Goal: Task Accomplishment & Management: Use online tool/utility

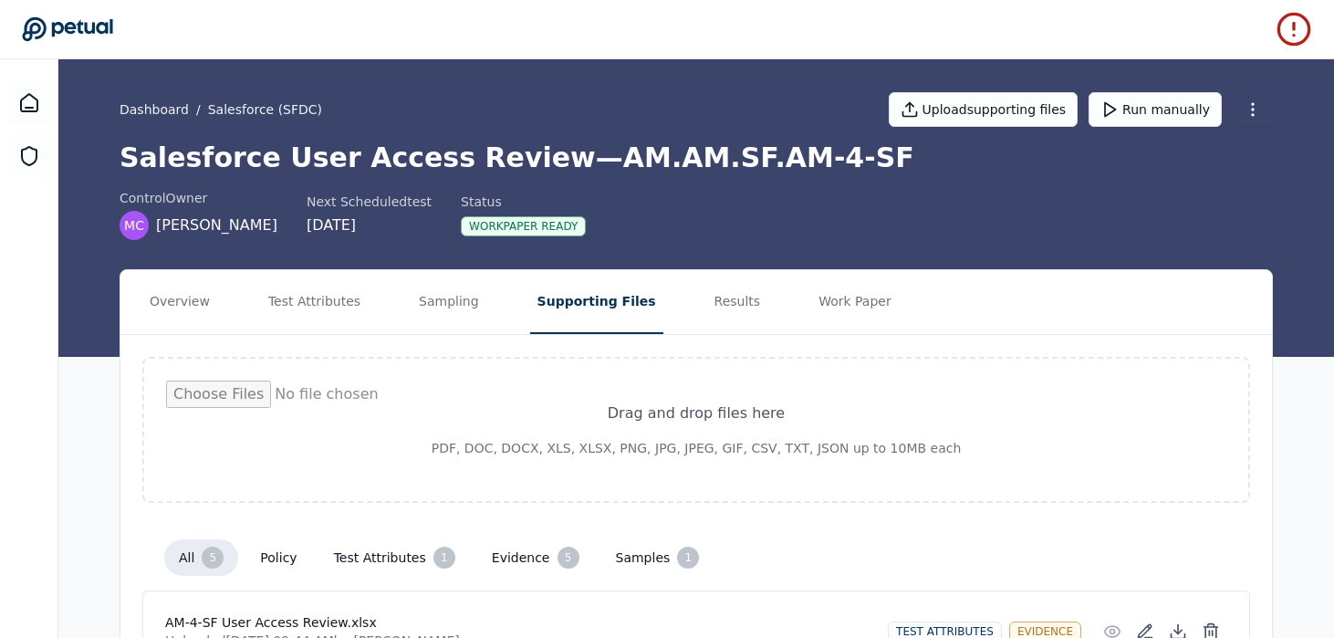
scroll to position [158, 0]
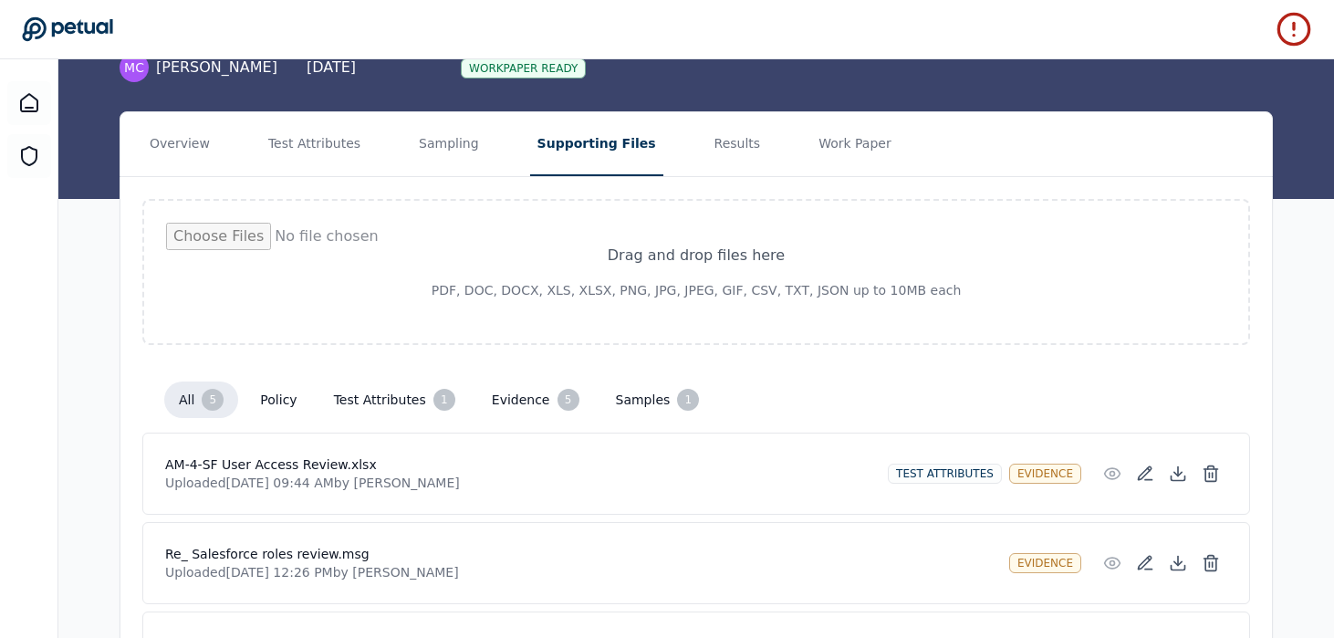
click at [87, 31] on icon at bounding box center [67, 29] width 90 height 24
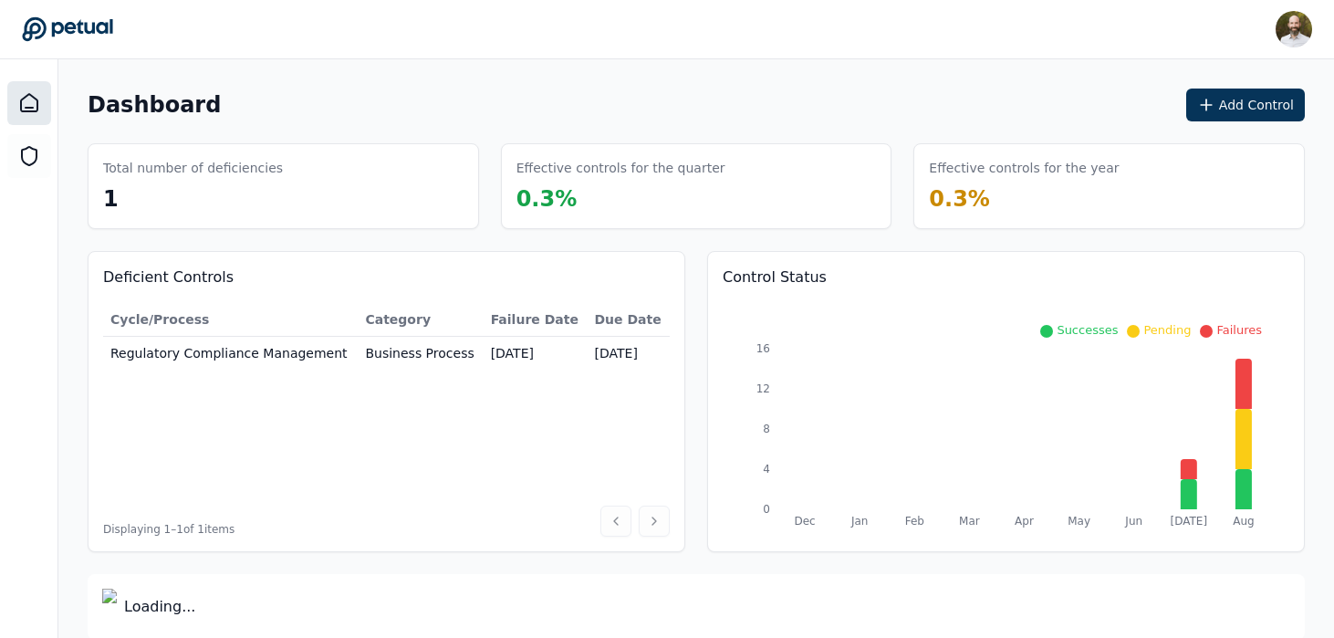
scroll to position [16, 0]
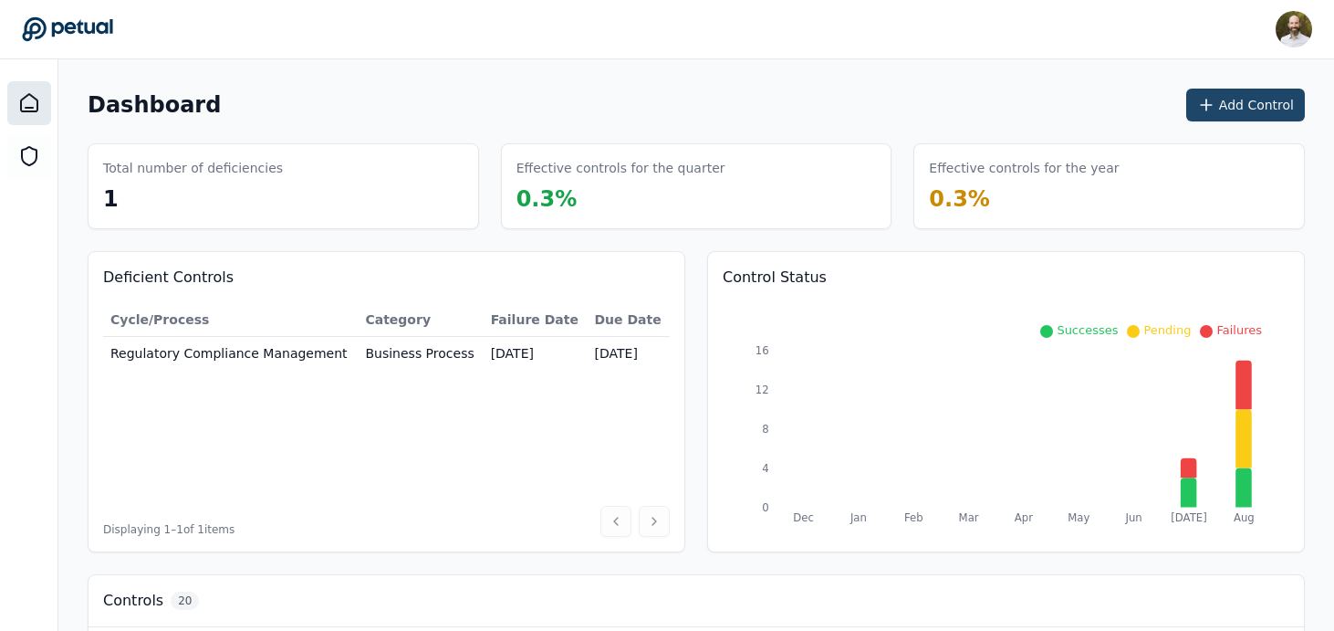
click at [1266, 108] on button "Add Control" at bounding box center [1245, 105] width 119 height 33
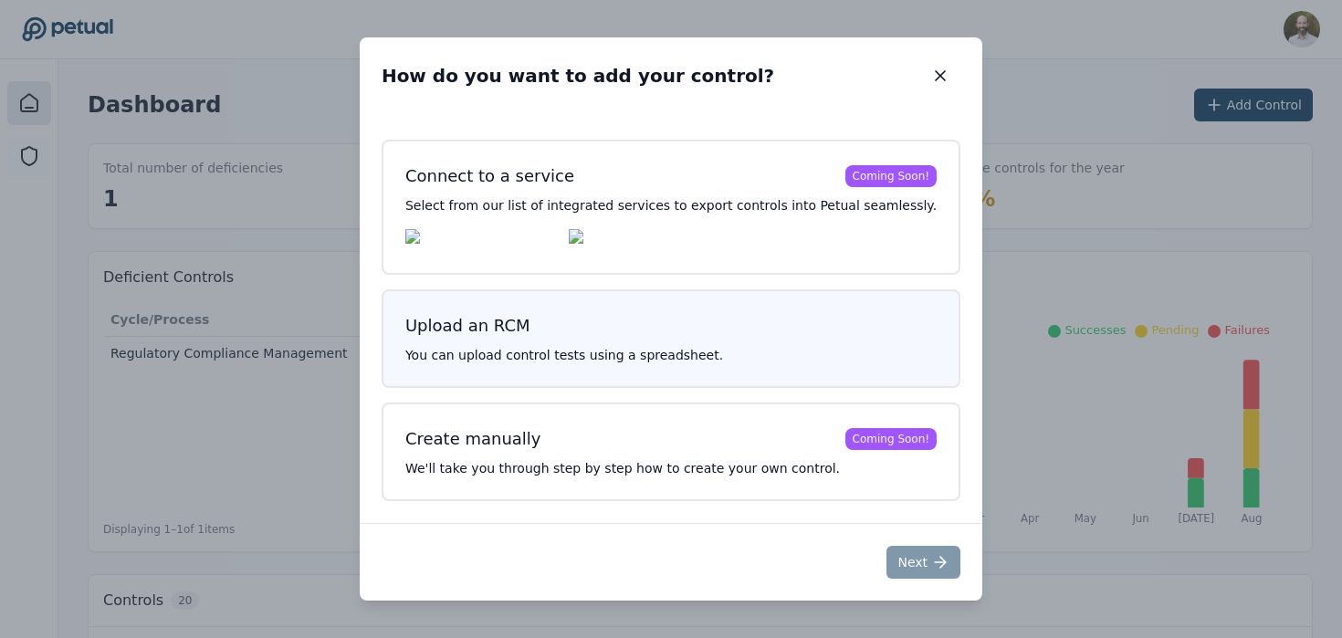
click at [664, 331] on h3 "Upload an RCM" at bounding box center [670, 326] width 531 height 26
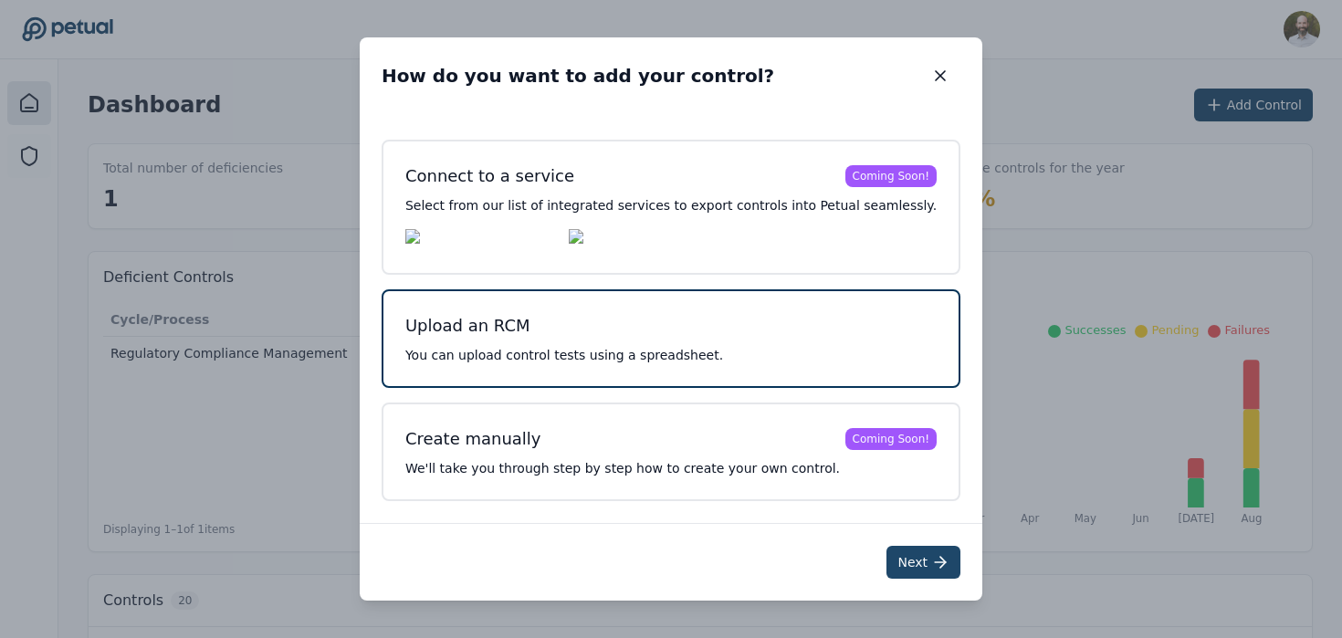
click at [899, 564] on button "Next" at bounding box center [923, 562] width 74 height 33
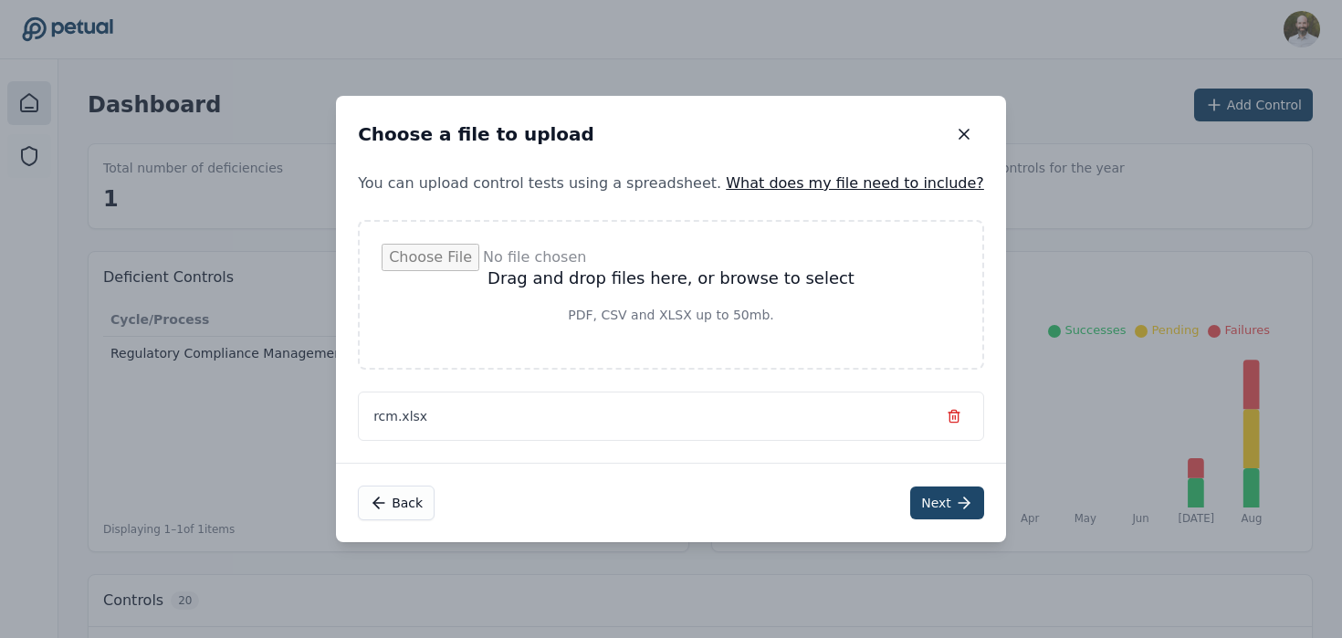
click at [955, 499] on icon at bounding box center [964, 503] width 18 height 18
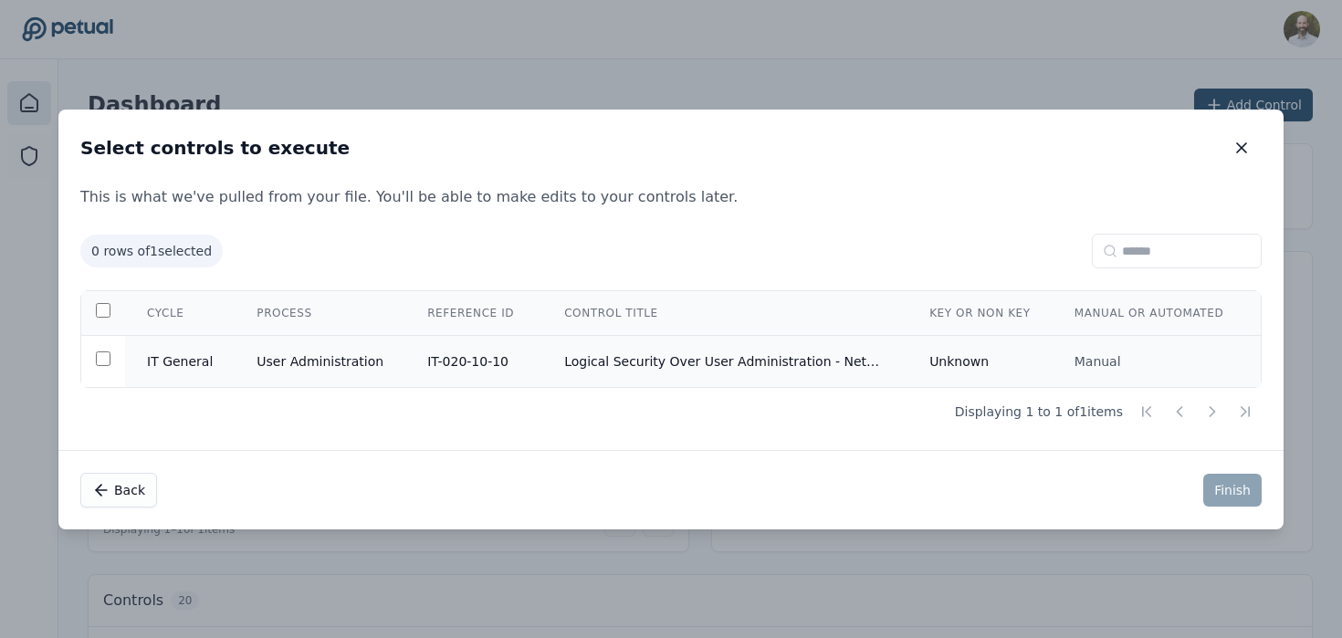
click at [675, 349] on td "Logical Security Over User Administration - NetSuite" at bounding box center [724, 361] width 365 height 52
click at [1233, 493] on button "Finish" at bounding box center [1232, 490] width 58 height 33
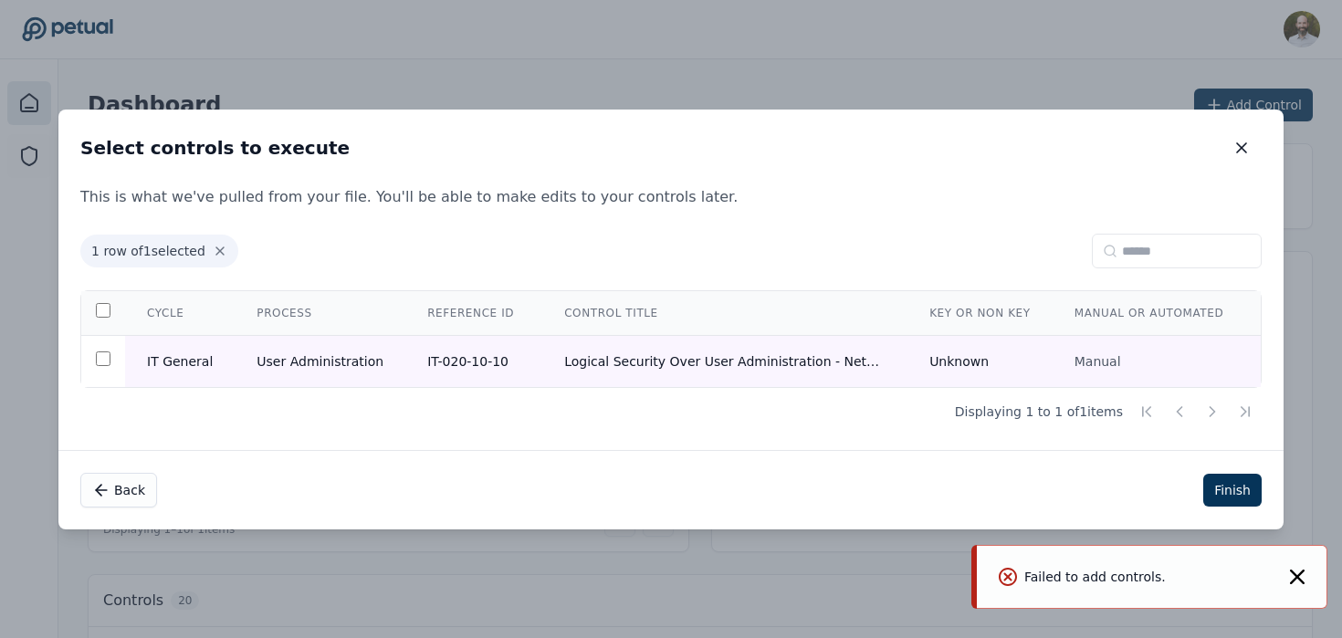
click at [1300, 583] on icon "Notifications (F8)" at bounding box center [1297, 576] width 15 height 15
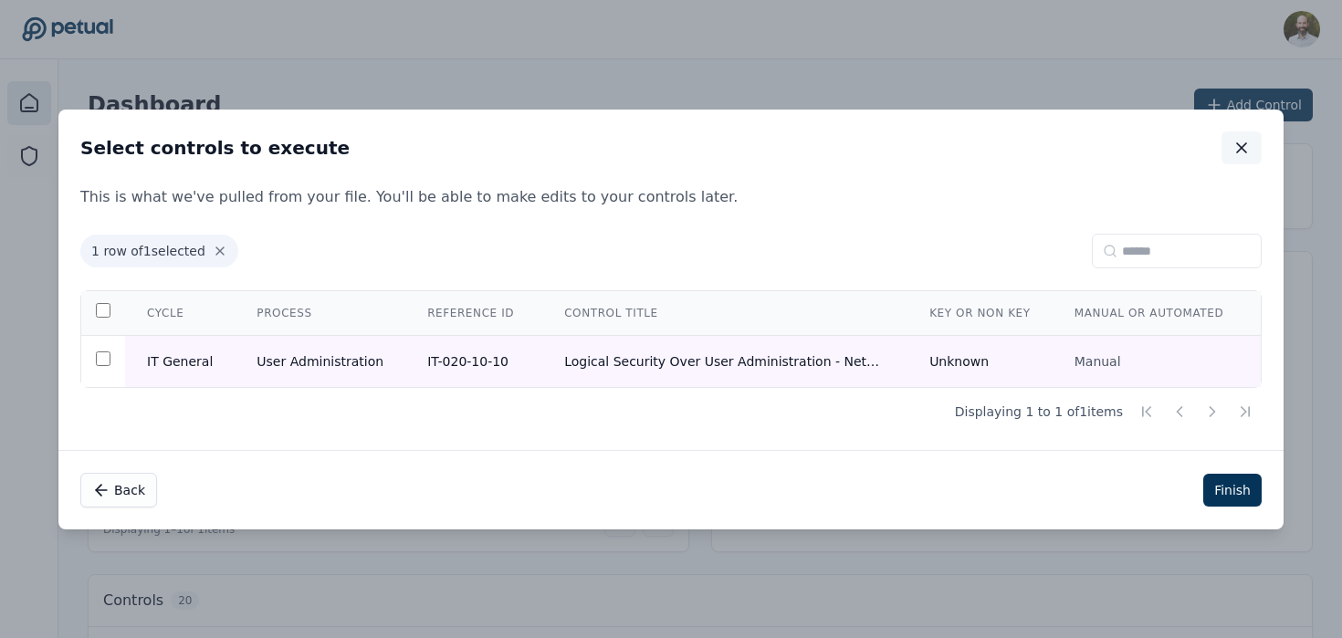
click at [1244, 145] on icon "button" at bounding box center [1241, 148] width 18 height 18
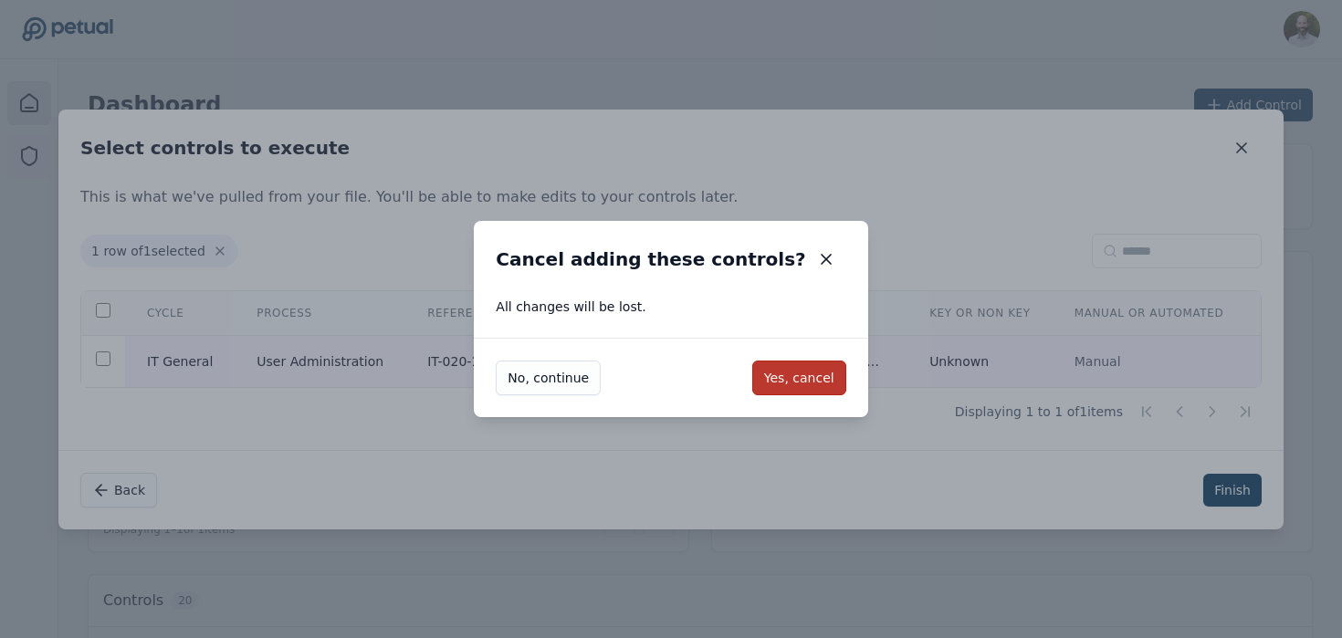
click at [765, 392] on button "Yes, cancel" at bounding box center [799, 377] width 94 height 35
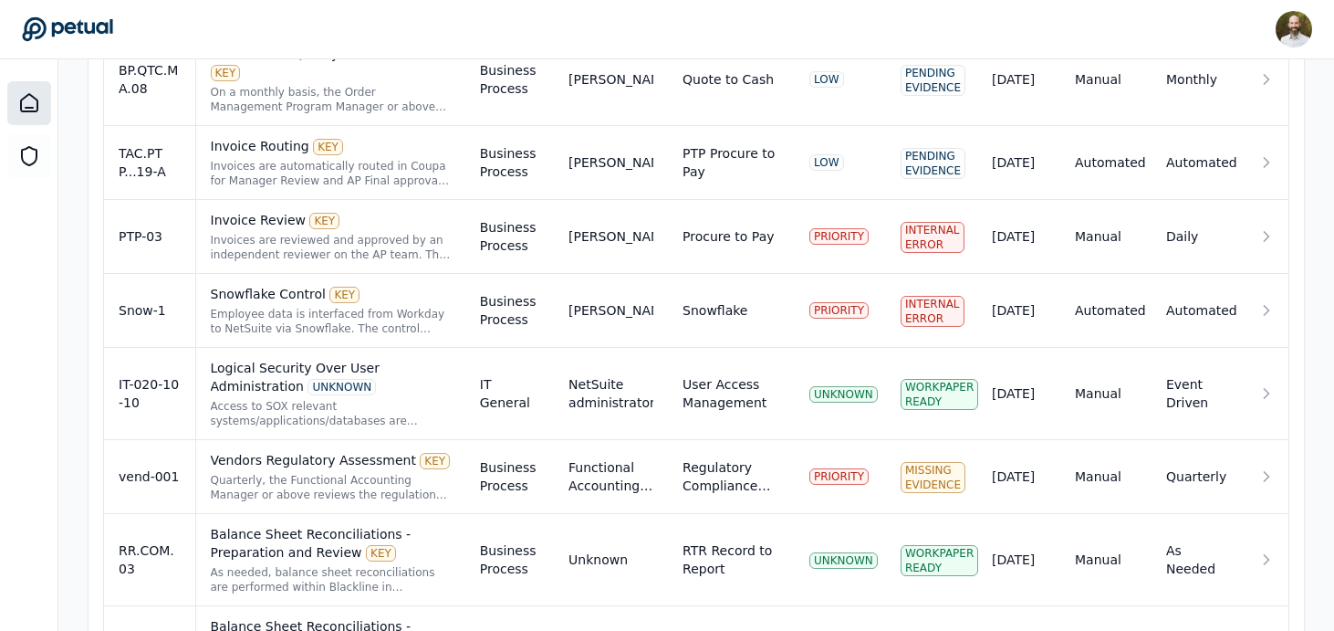
scroll to position [1618, 0]
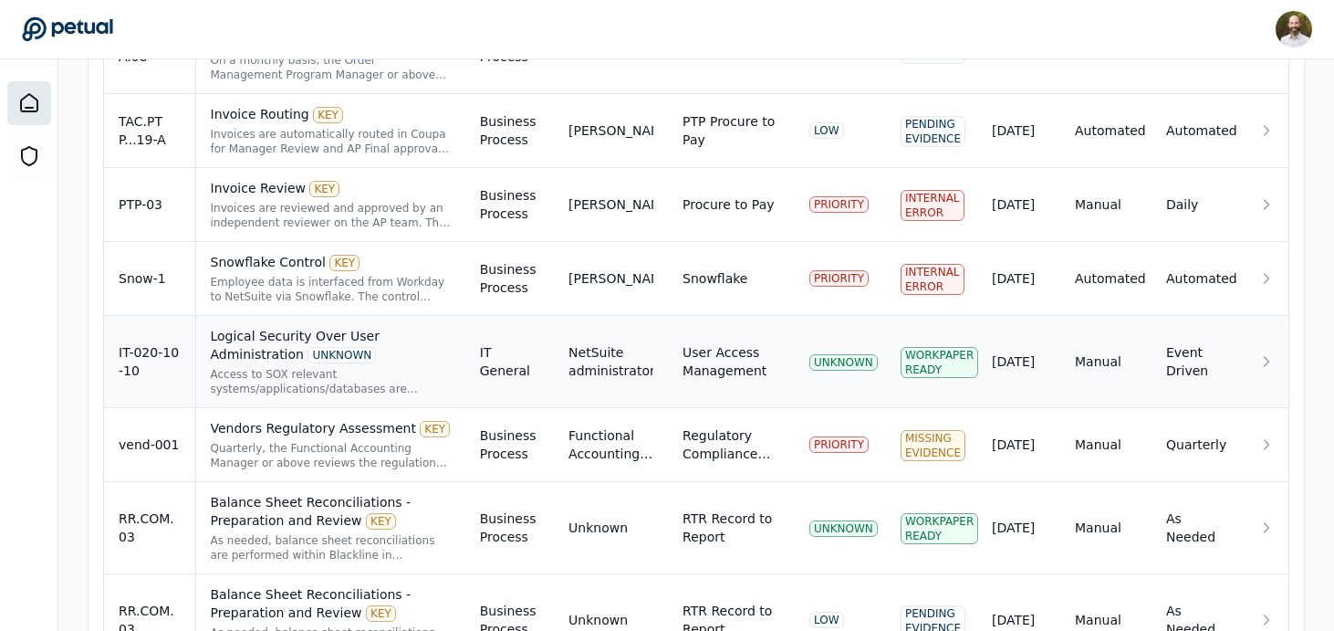
click at [722, 316] on td "User Access Management" at bounding box center [731, 362] width 127 height 92
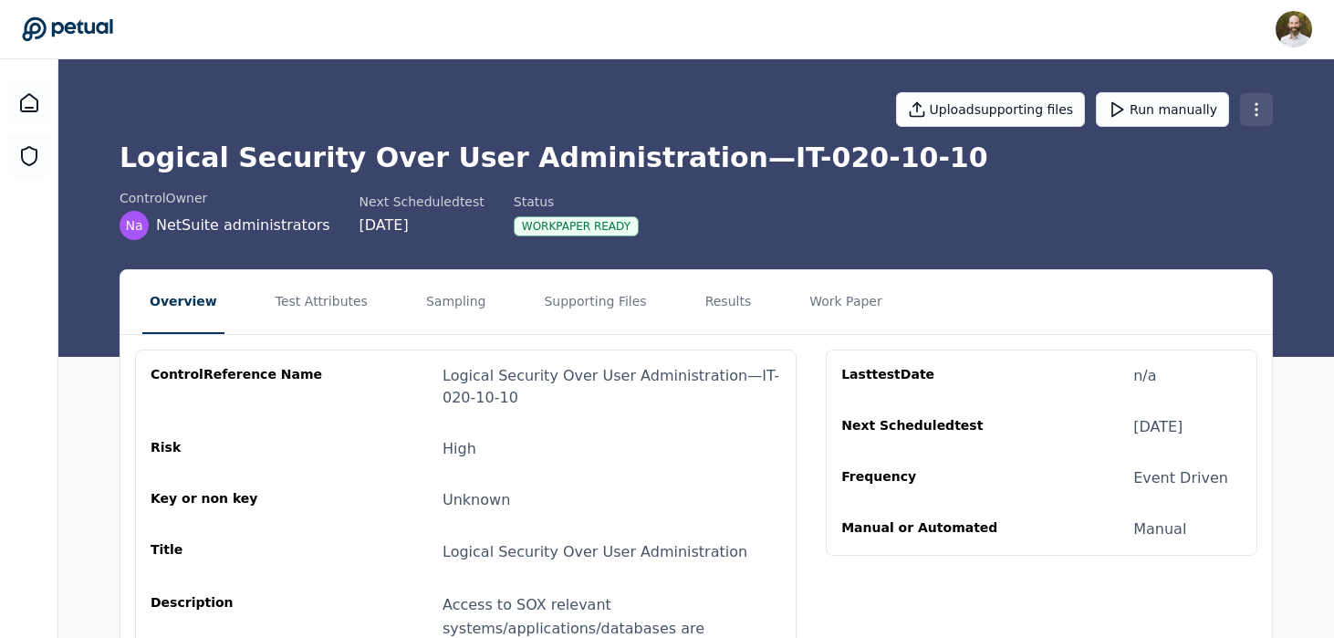
click at [1259, 107] on html "David Coulombe david.coulombe@petual.ai Sign out Upload supporting files Run ma…" at bounding box center [667, 510] width 1334 height 1020
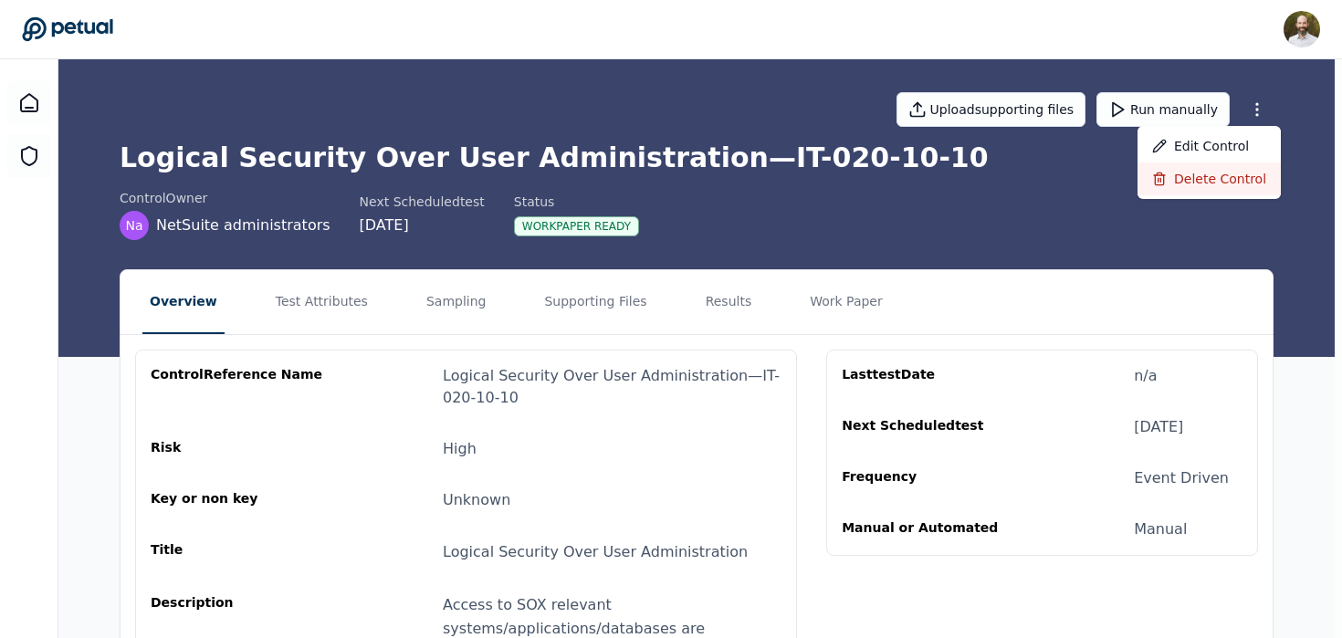
click at [1179, 183] on div "Delete control" at bounding box center [1208, 178] width 143 height 33
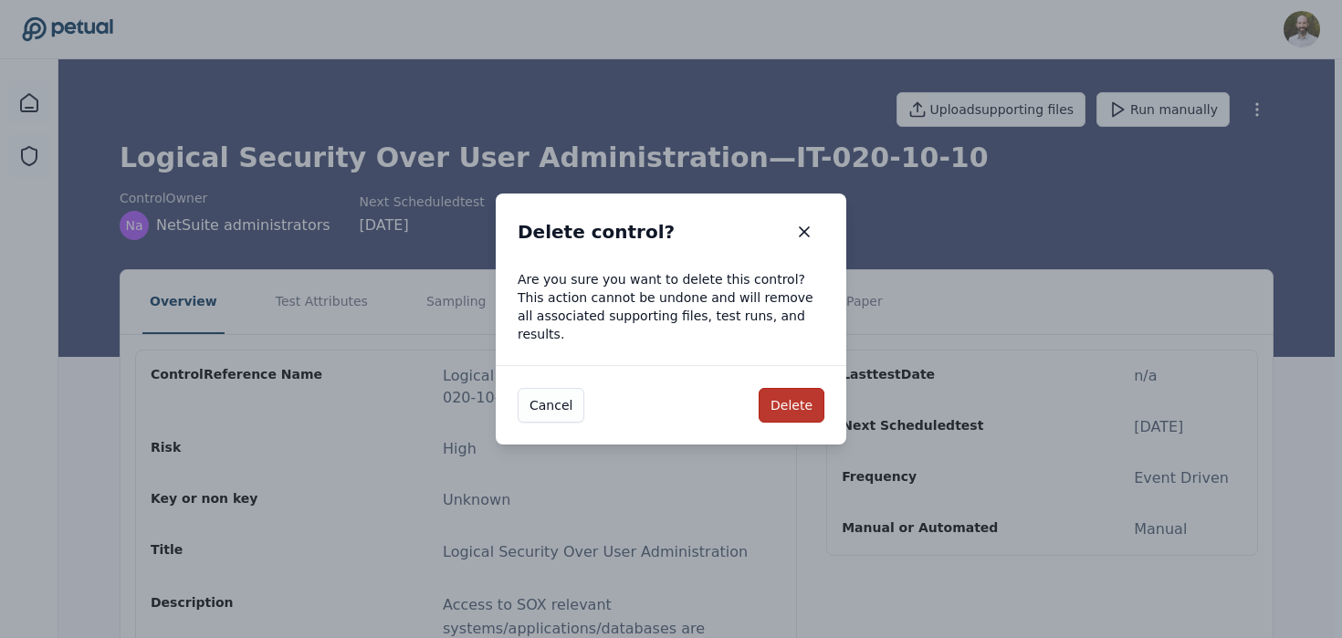
click at [796, 404] on button "Delete" at bounding box center [791, 405] width 66 height 35
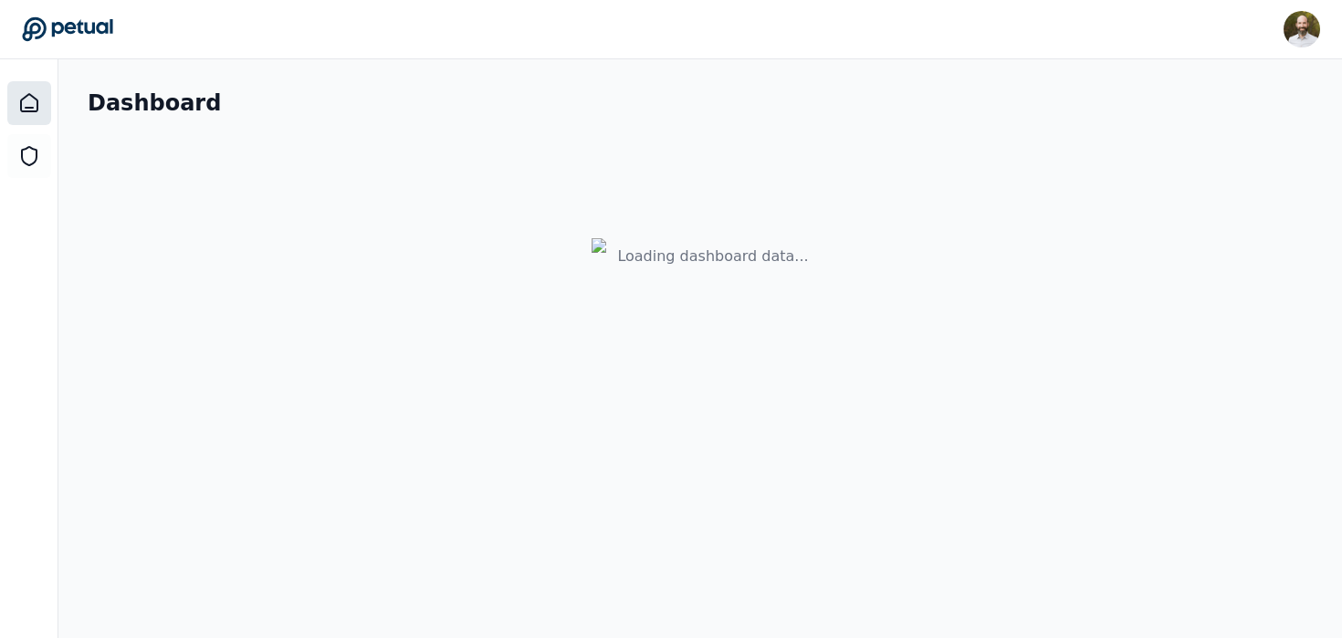
click at [69, 29] on icon at bounding box center [67, 29] width 91 height 26
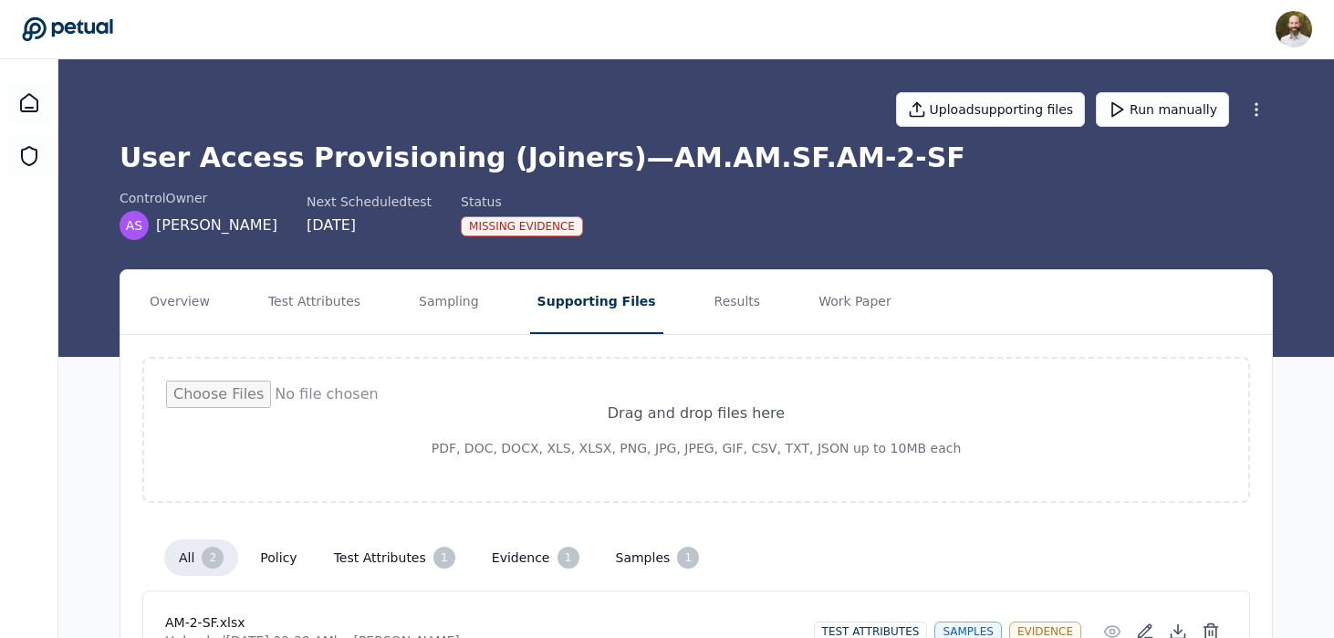
click at [77, 20] on icon at bounding box center [67, 29] width 91 height 26
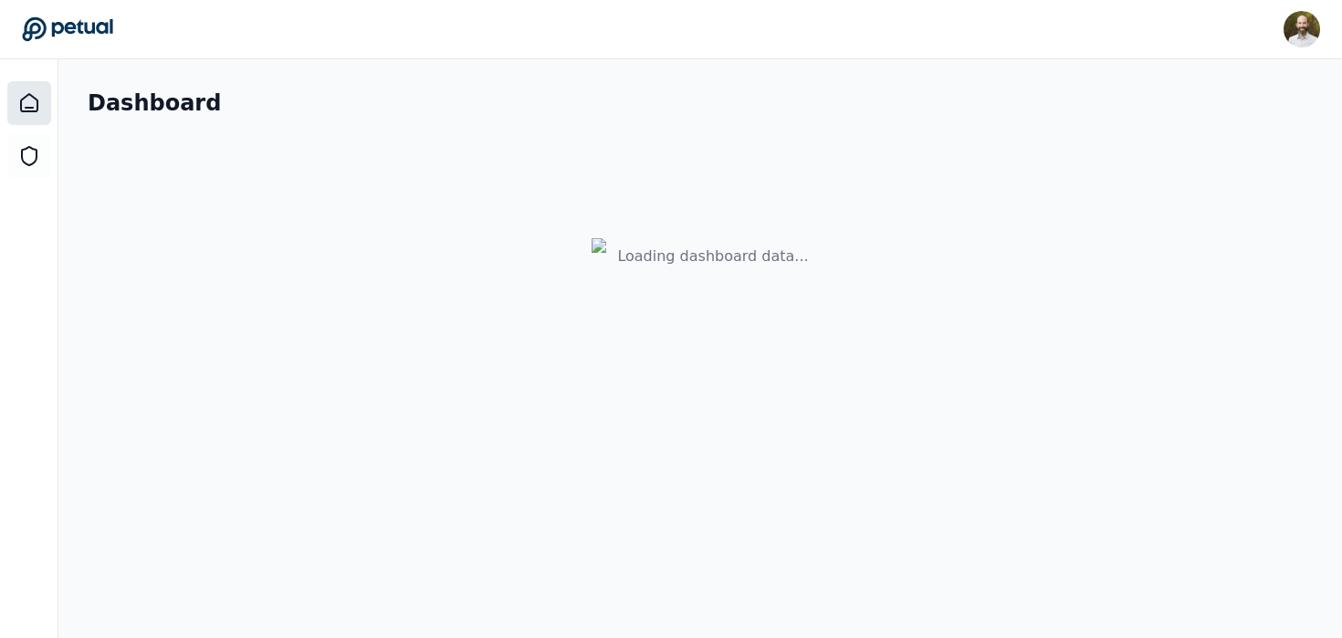
click at [55, 23] on icon at bounding box center [67, 29] width 90 height 24
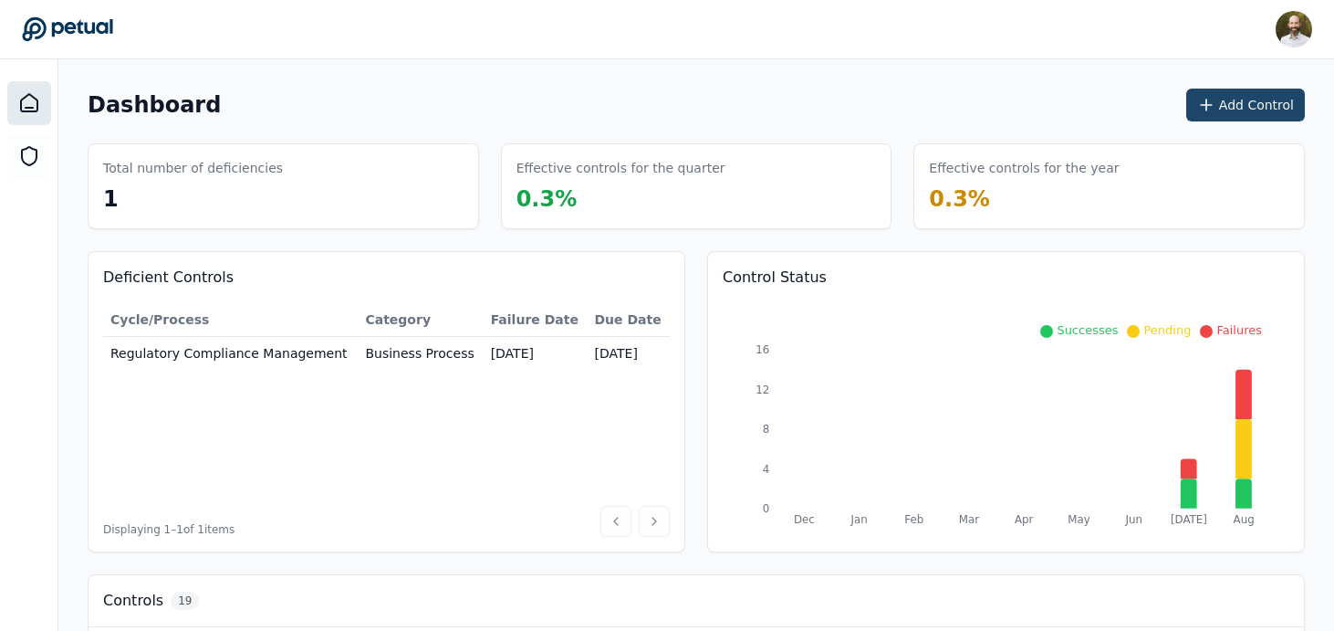
click at [1265, 95] on button "Add Control" at bounding box center [1245, 105] width 119 height 33
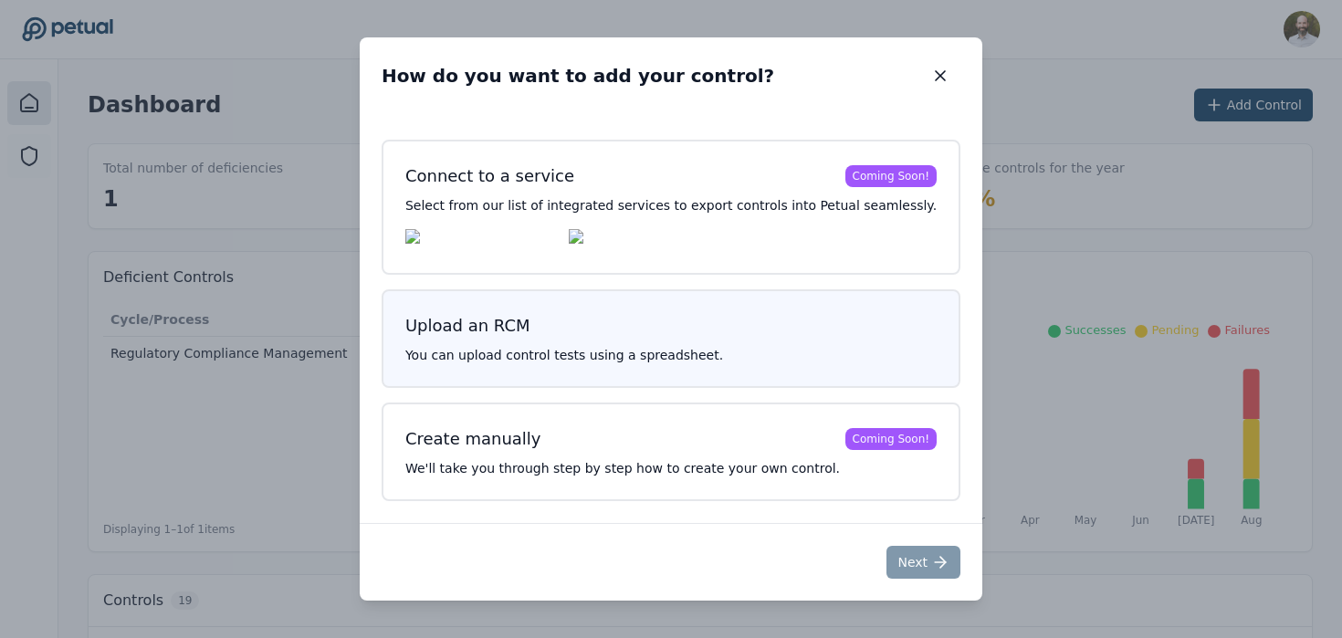
click at [657, 345] on div "Upload an RCM You can upload control tests using a spreadsheet." at bounding box center [670, 338] width 579 height 99
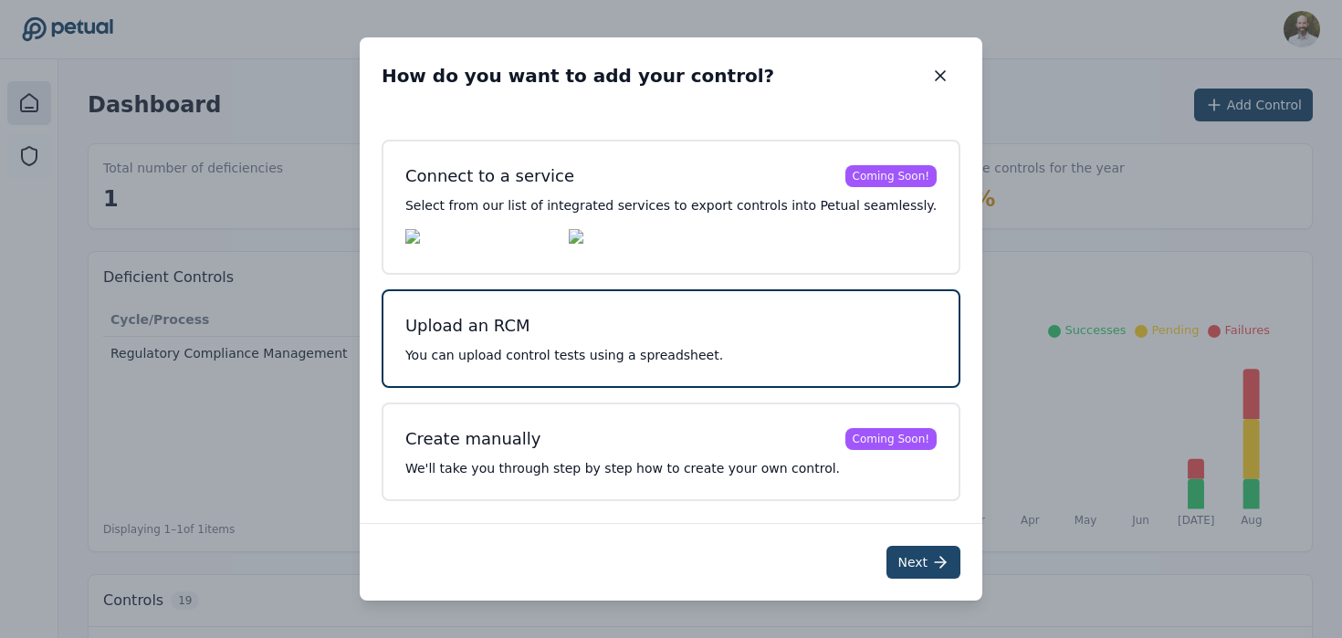
click at [897, 559] on button "Next" at bounding box center [923, 562] width 74 height 33
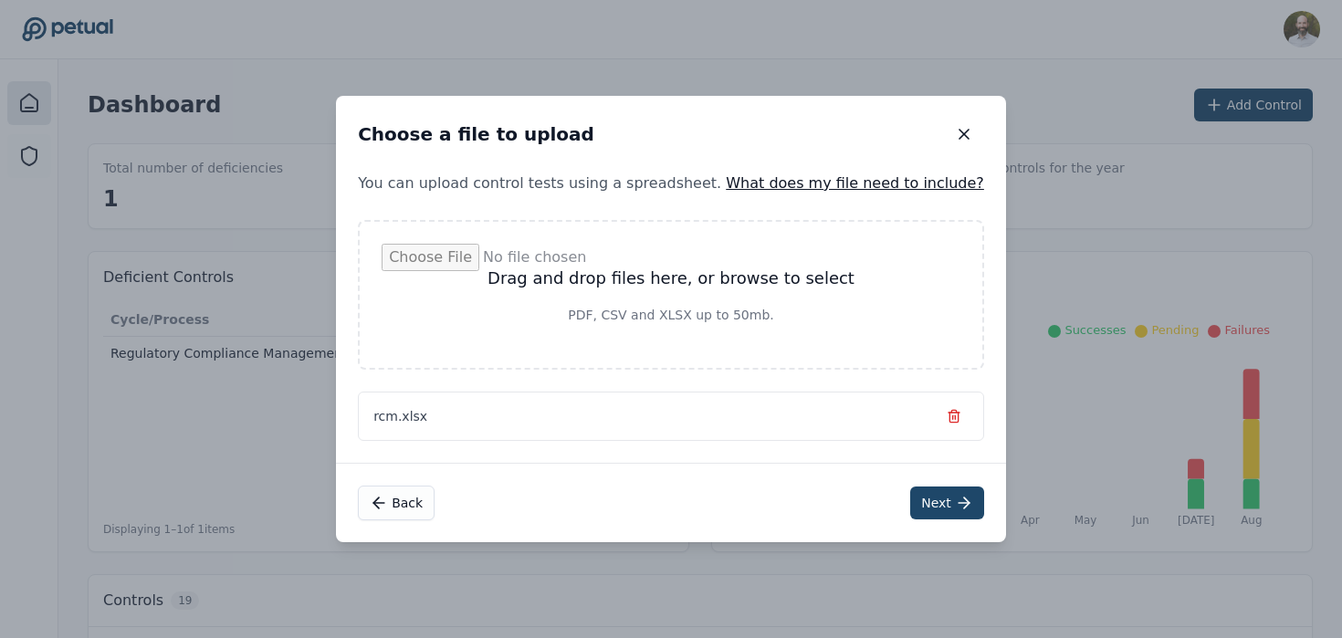
click at [912, 510] on button "Next" at bounding box center [947, 502] width 74 height 33
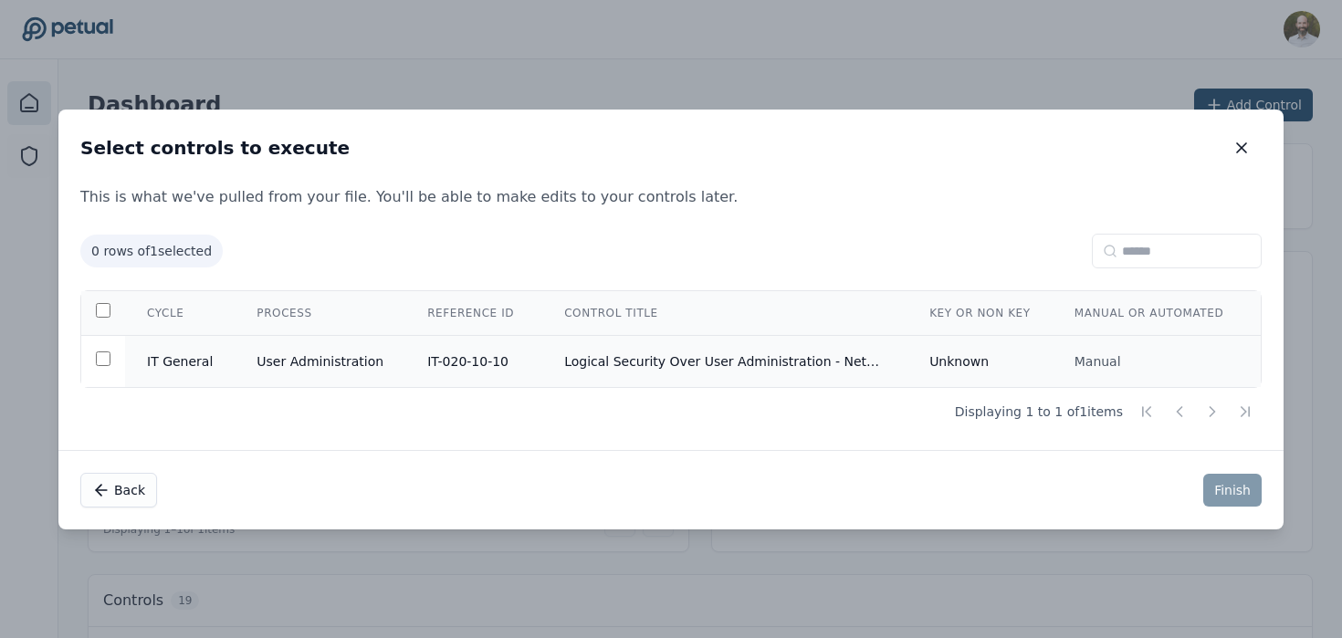
click at [704, 364] on td "Logical Security Over User Administration - NetSuite" at bounding box center [724, 361] width 365 height 52
click at [1238, 492] on button "Finish" at bounding box center [1232, 490] width 58 height 33
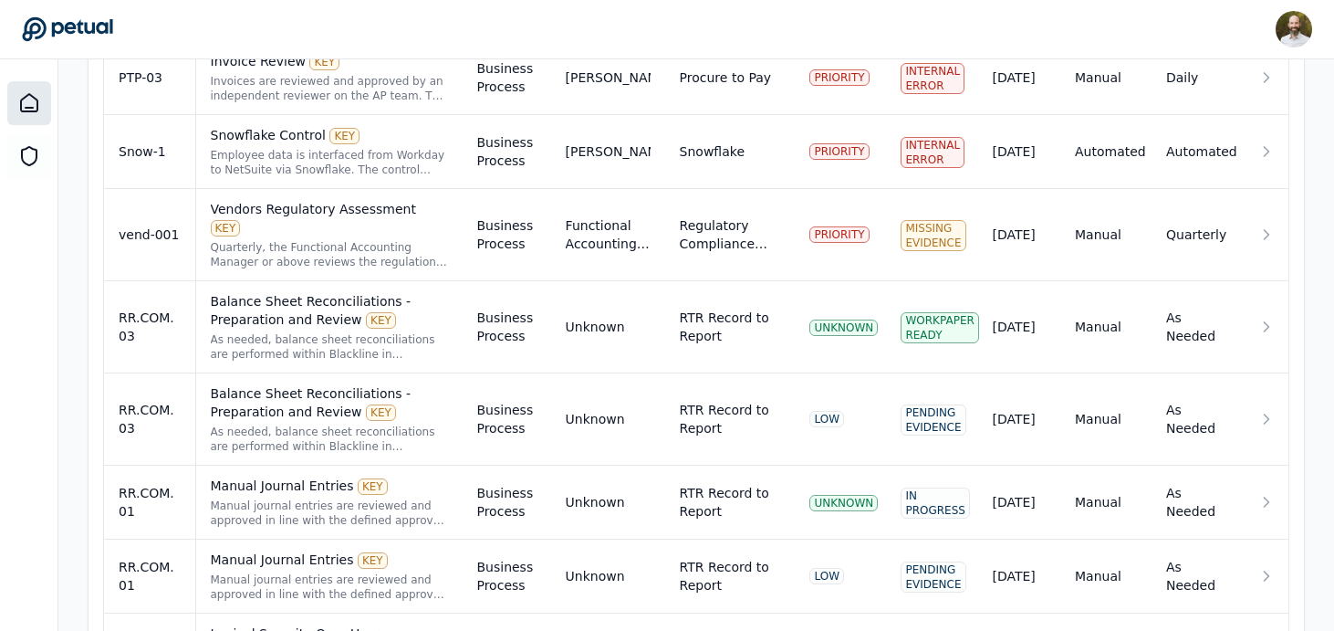
scroll to position [1777, 0]
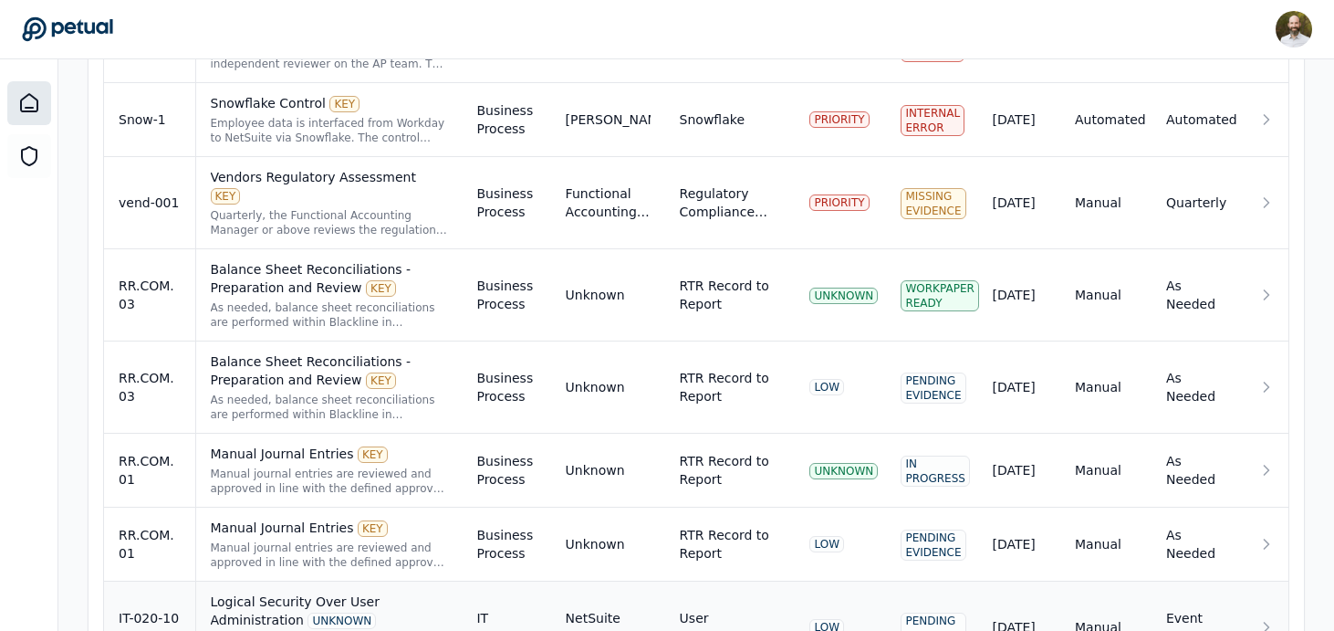
click at [651, 609] on div "NetSuite administrators" at bounding box center [608, 627] width 85 height 37
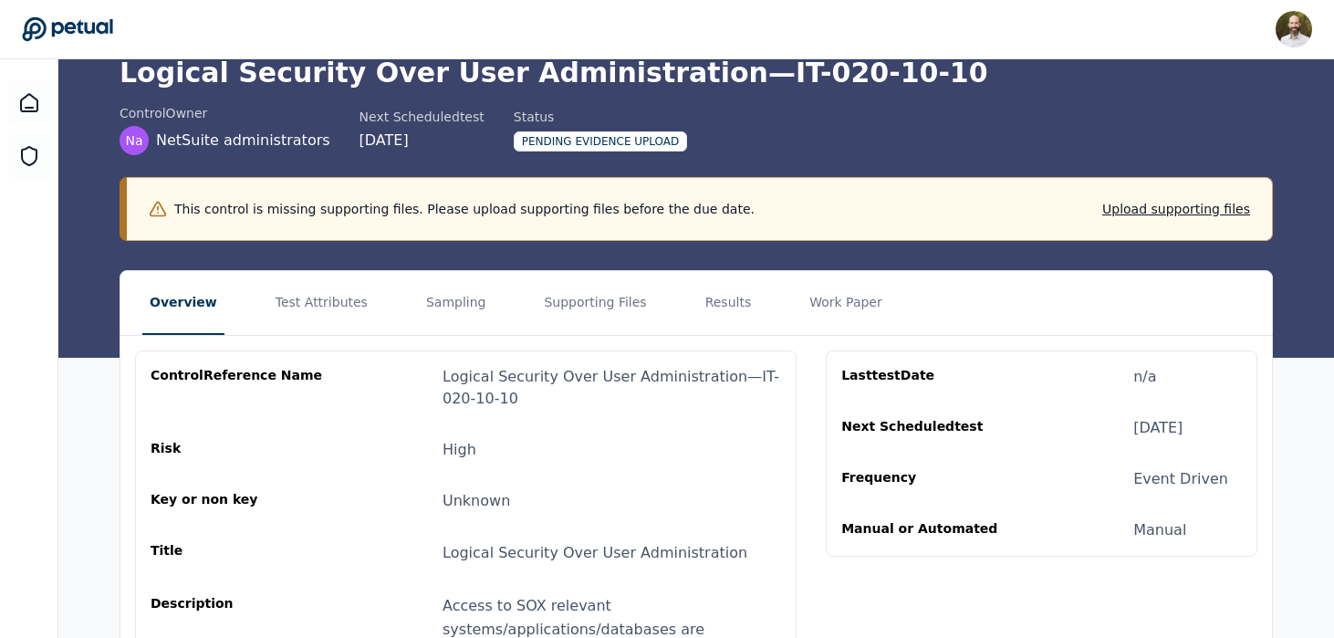
scroll to position [78, 0]
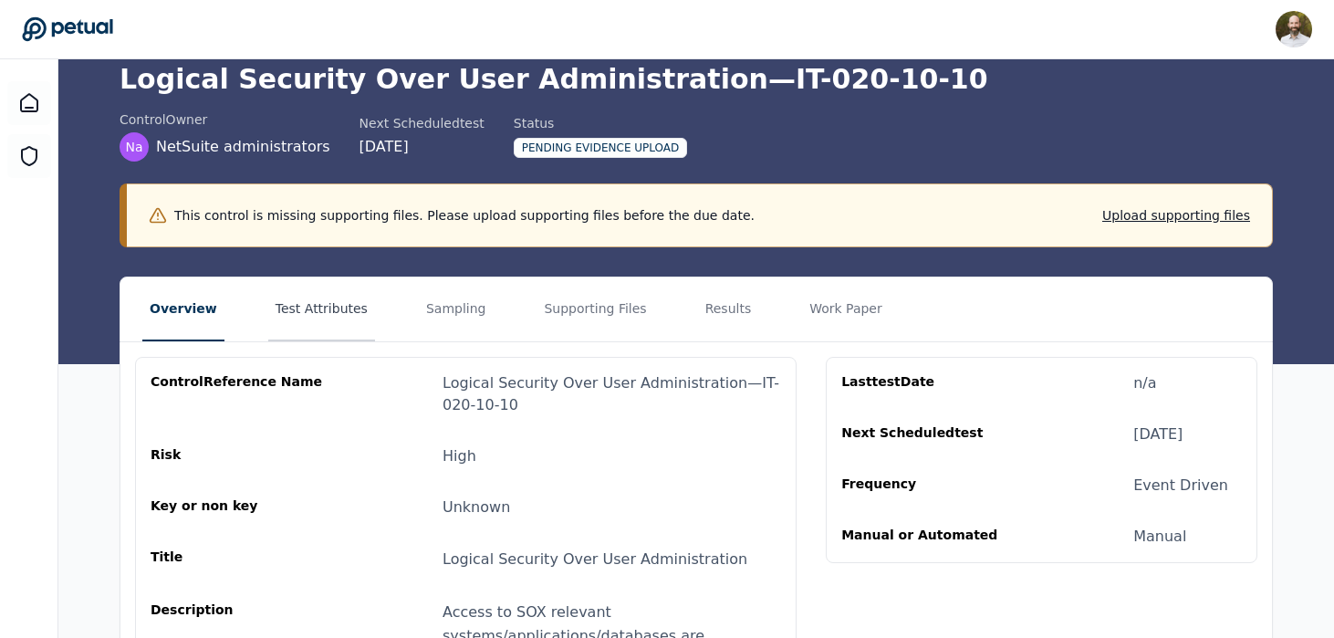
click at [334, 308] on button "Test Attributes" at bounding box center [321, 309] width 107 height 64
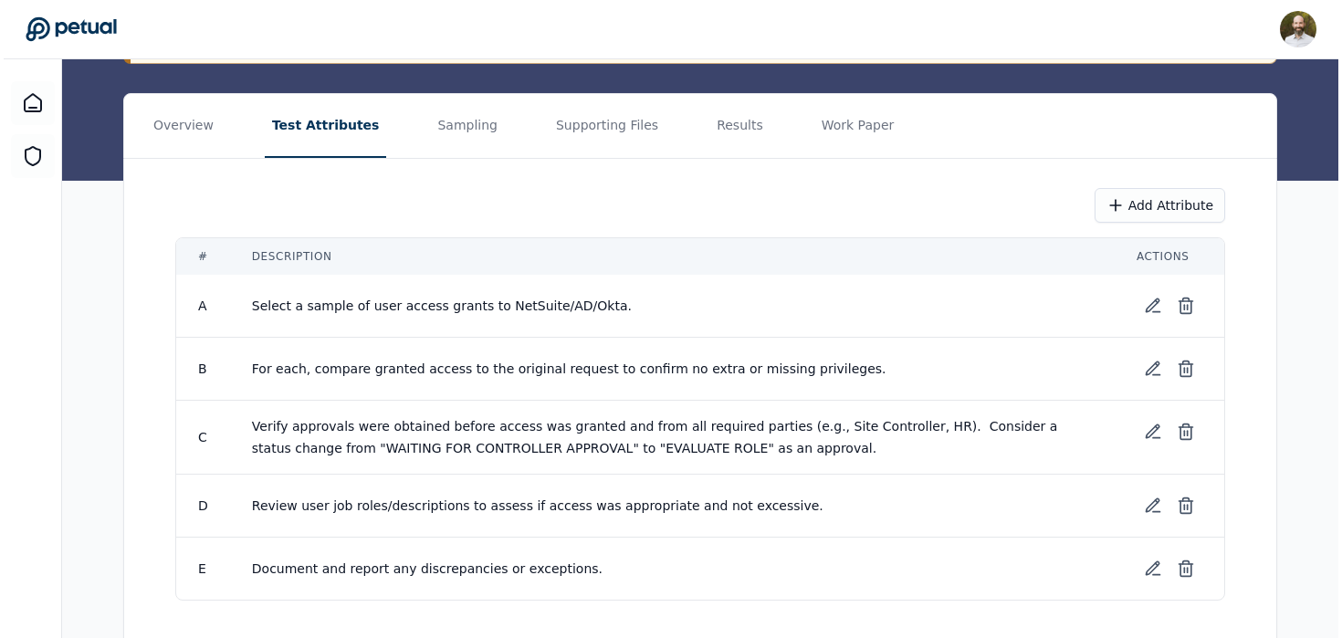
scroll to position [242, 0]
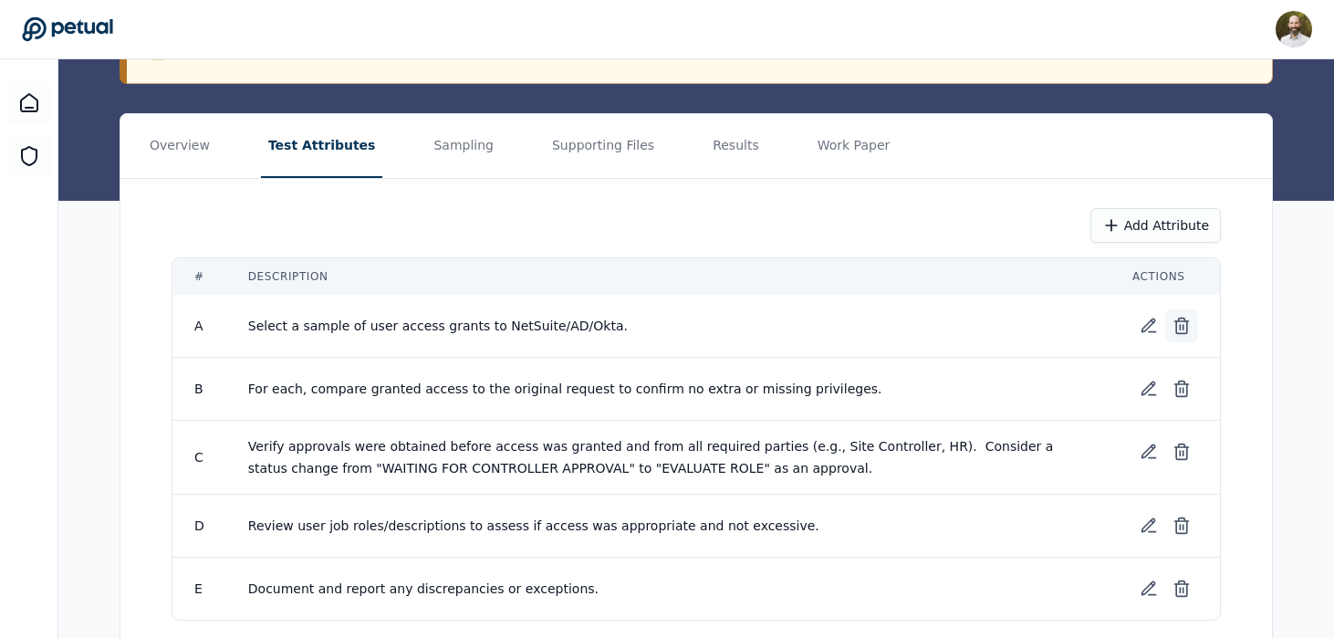
click at [1187, 326] on icon at bounding box center [1181, 327] width 11 height 12
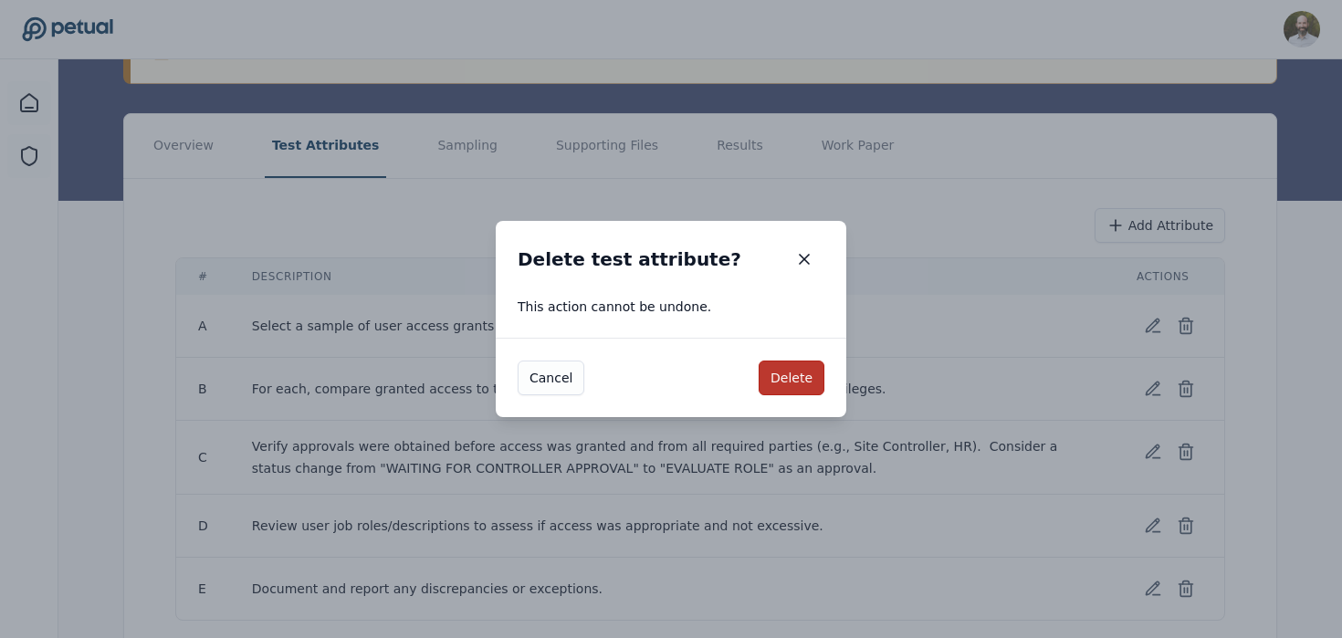
click at [799, 374] on button "Delete" at bounding box center [791, 377] width 66 height 35
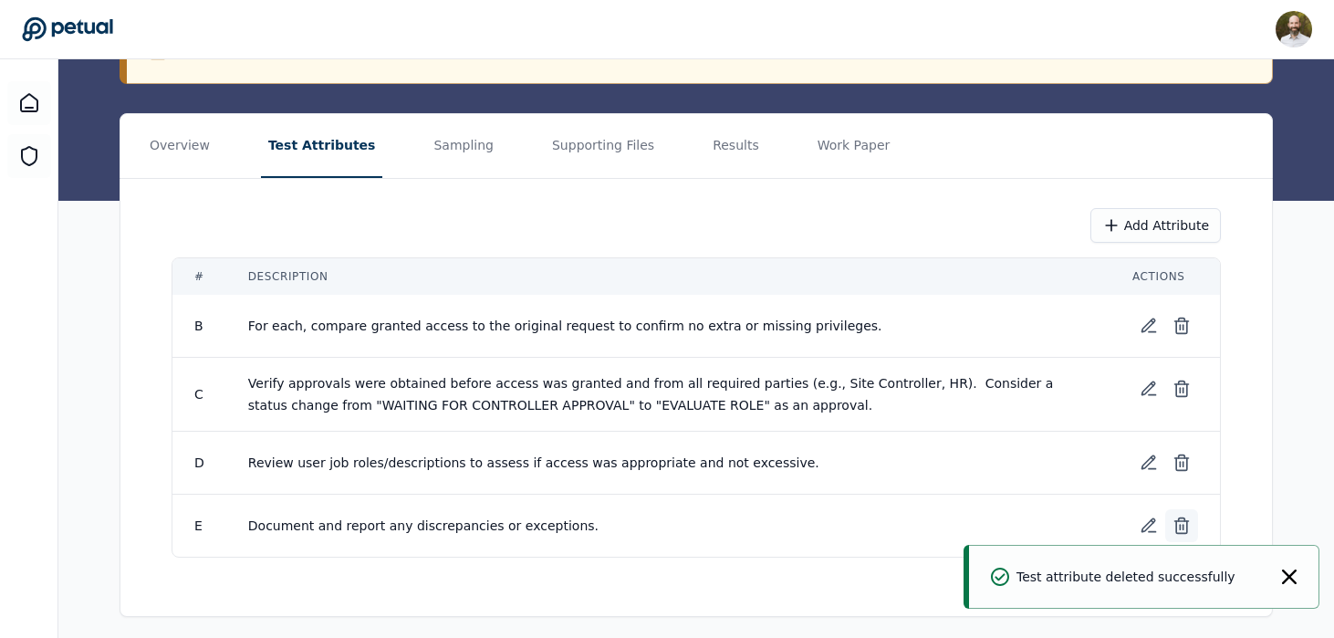
click at [1190, 519] on icon at bounding box center [1182, 526] width 18 height 18
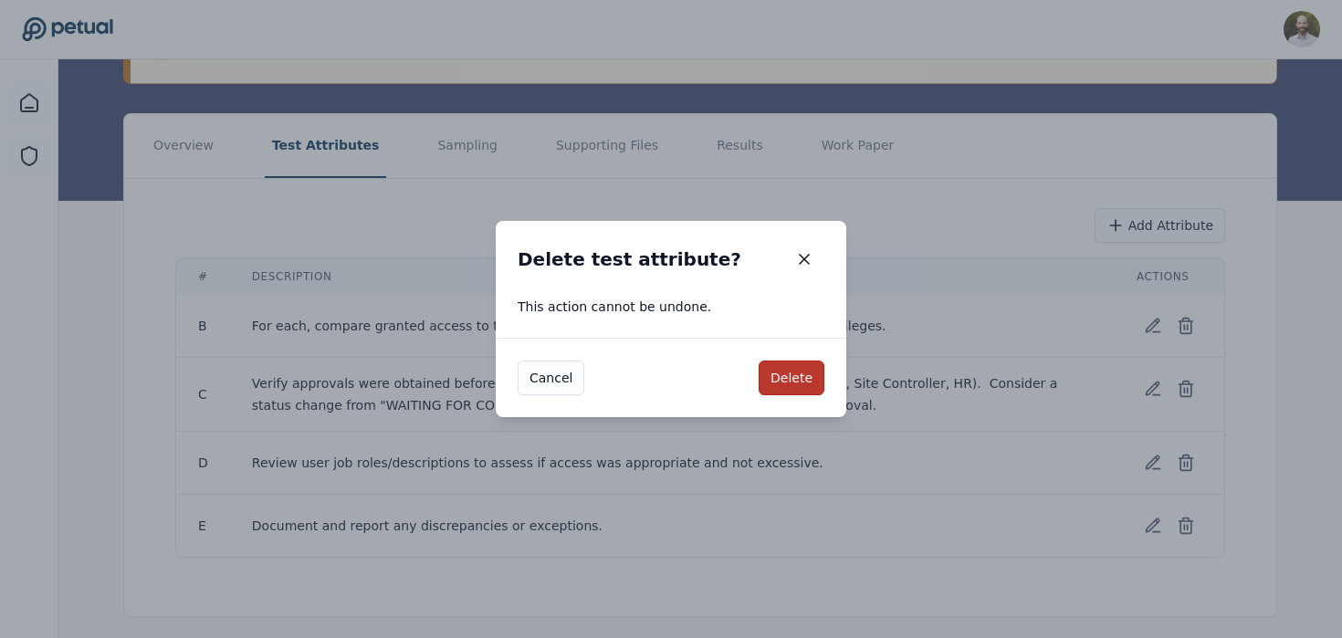
click at [805, 378] on button "Delete" at bounding box center [791, 377] width 66 height 35
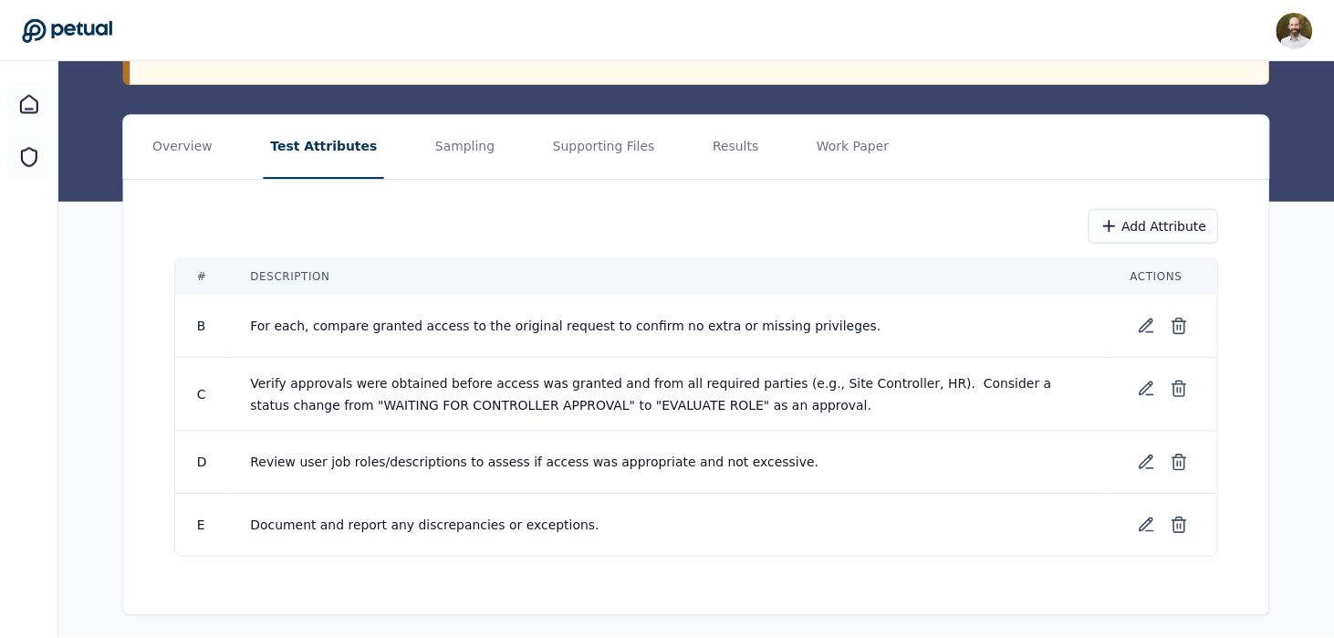
scroll to position [187, 0]
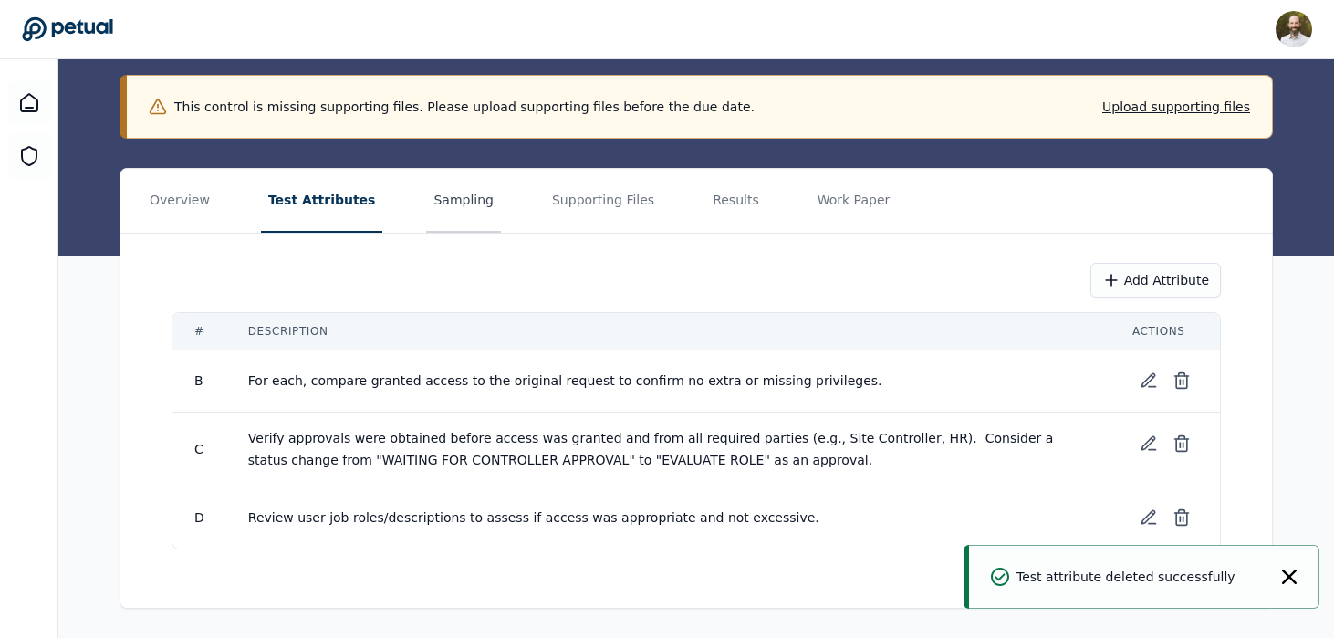
click at [438, 203] on button "Sampling" at bounding box center [463, 201] width 75 height 64
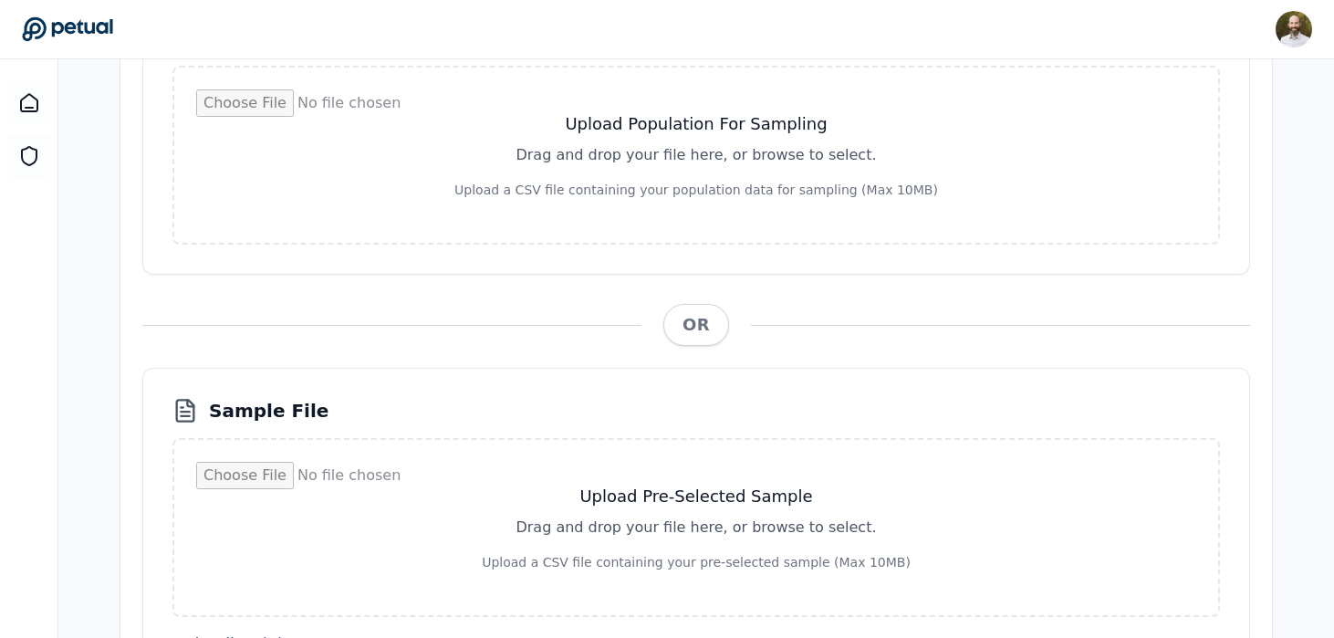
scroll to position [81, 0]
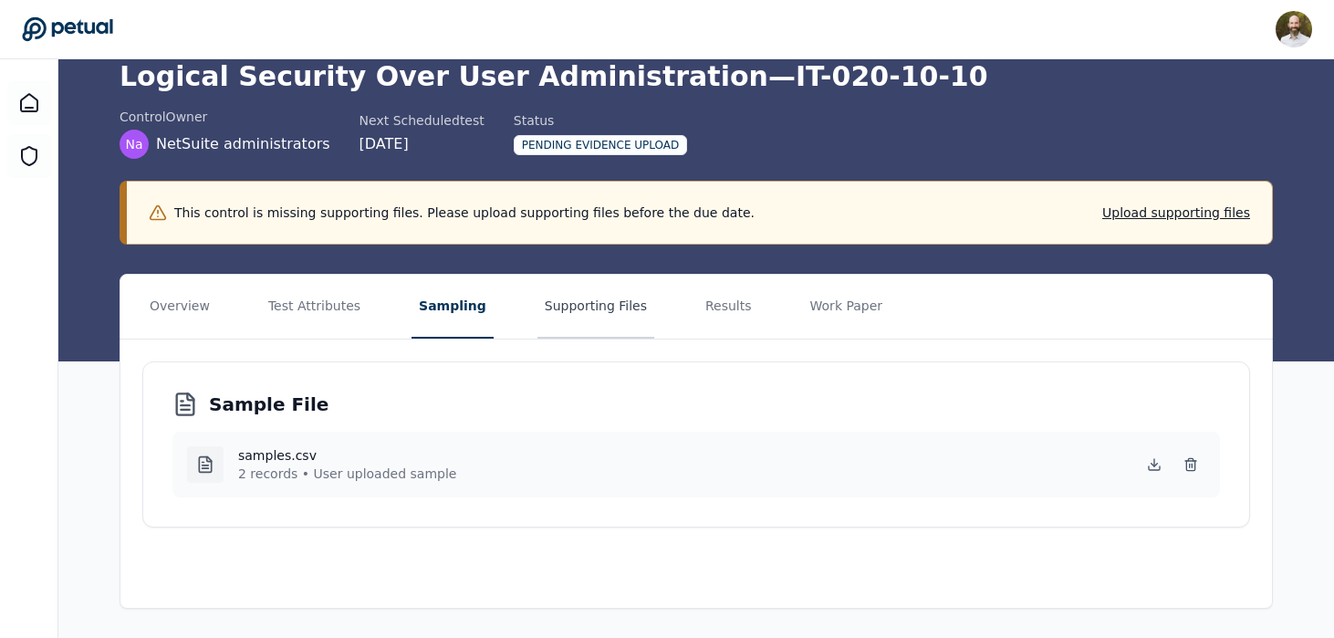
click at [590, 317] on button "Supporting Files" at bounding box center [596, 307] width 117 height 64
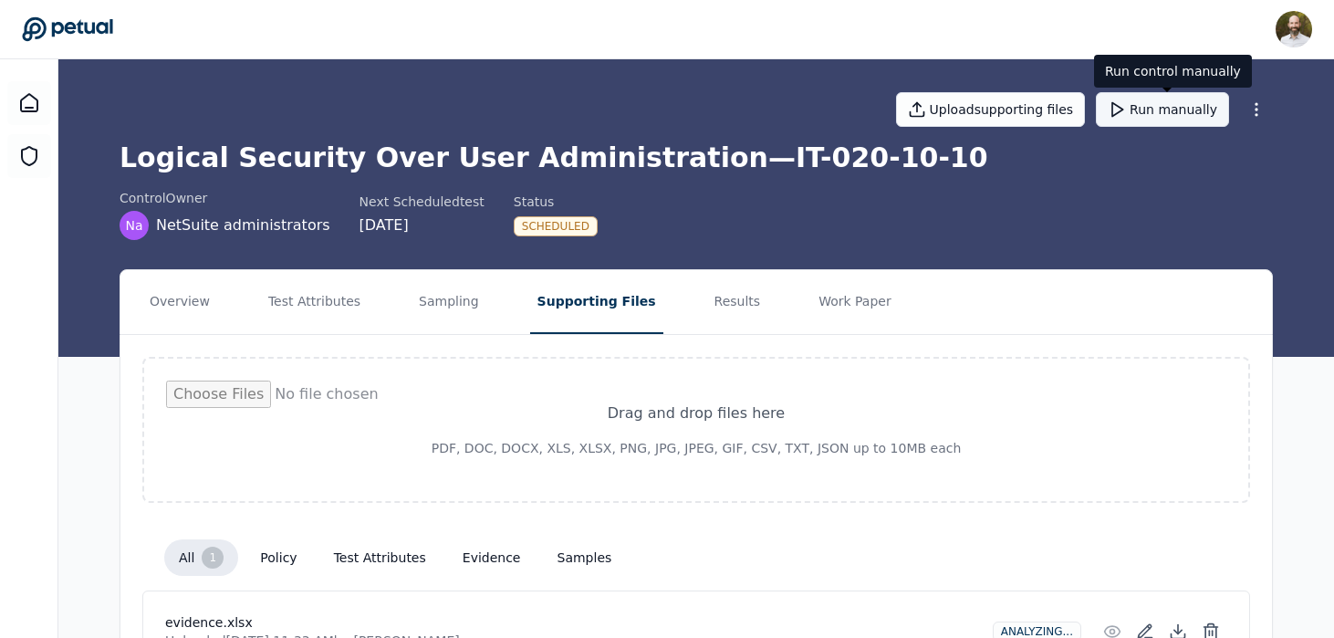
click at [1165, 113] on button "Run manually" at bounding box center [1162, 109] width 133 height 35
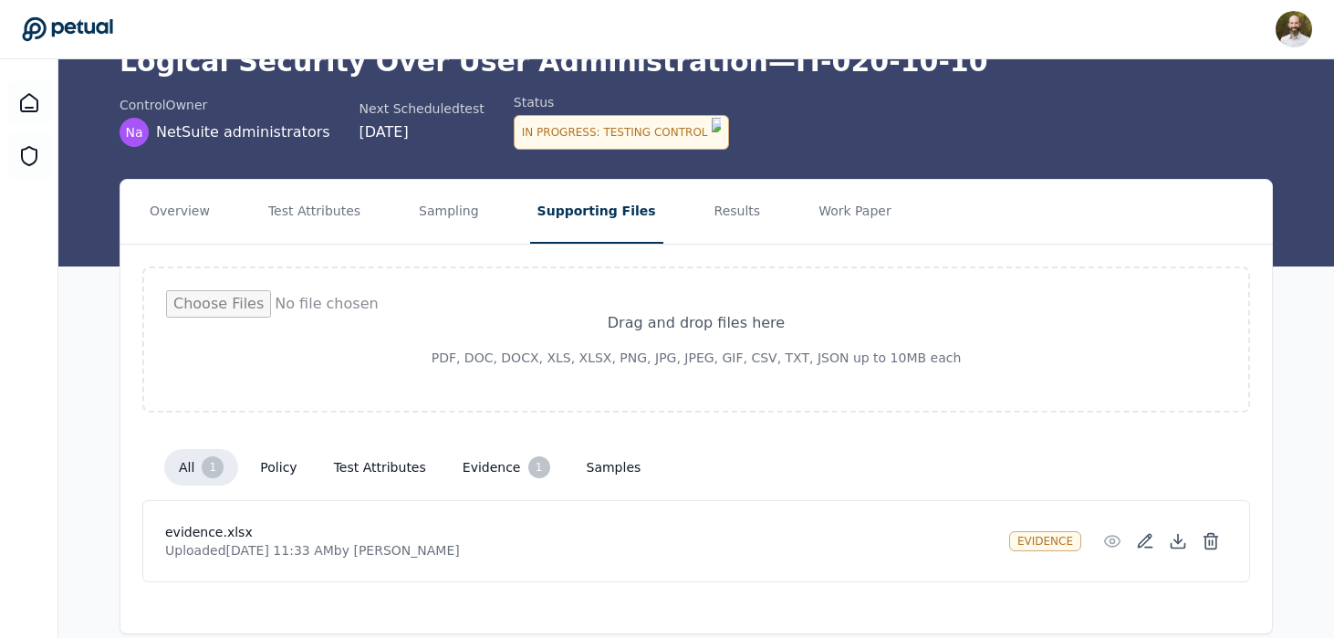
scroll to position [116, 0]
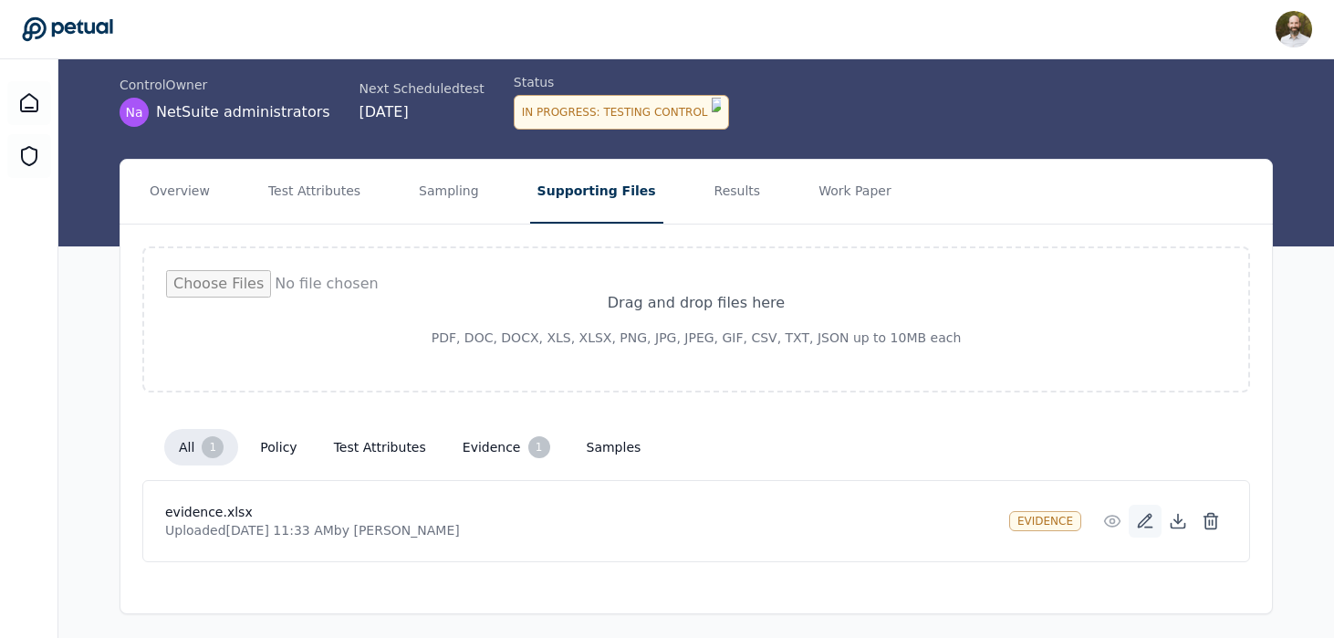
click at [1146, 513] on icon at bounding box center [1145, 521] width 18 height 18
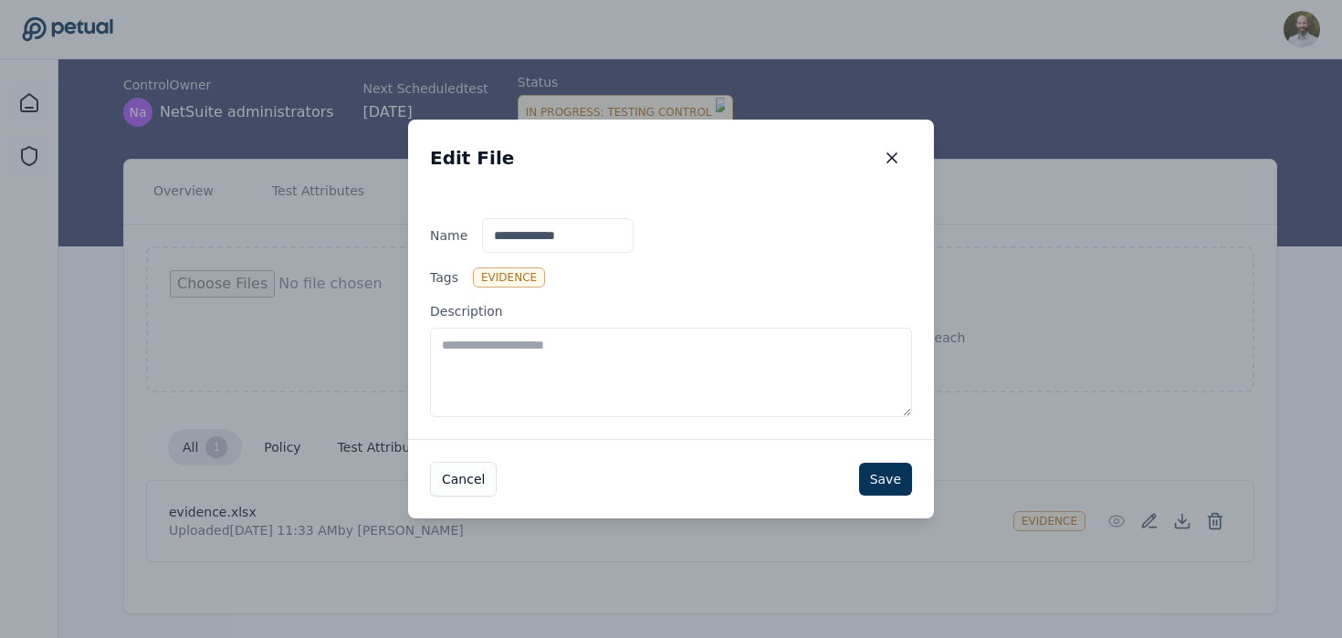
click at [575, 381] on textarea "Description" at bounding box center [671, 372] width 482 height 89
click at [892, 159] on icon "button" at bounding box center [891, 157] width 9 height 9
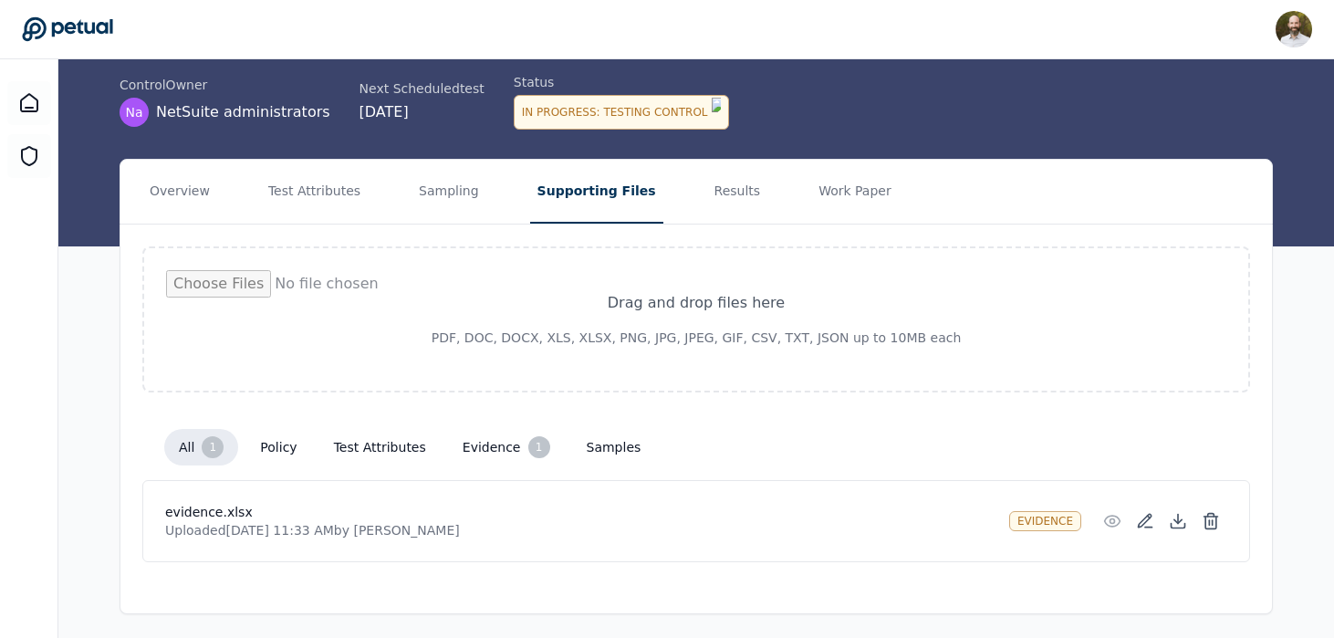
scroll to position [0, 0]
